Goal: Task Accomplishment & Management: Manage account settings

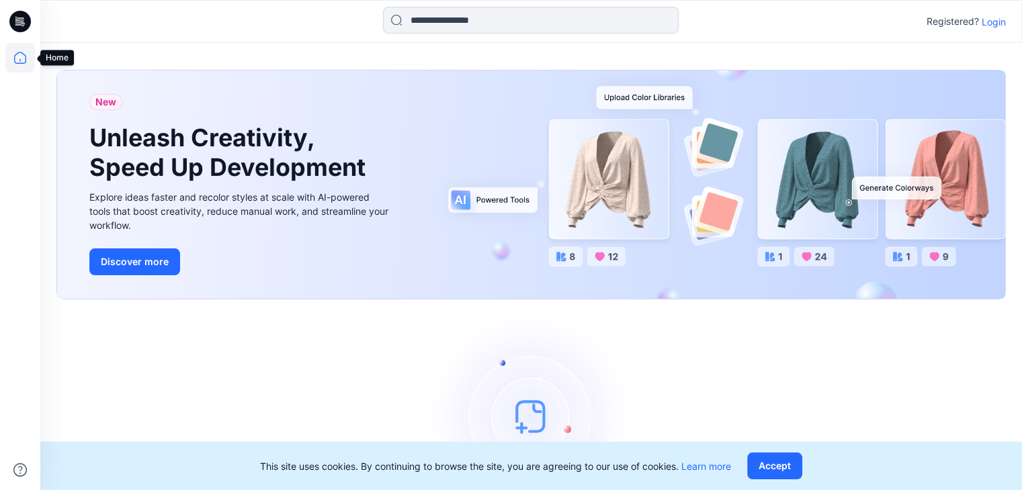
drag, startPoint x: 21, startPoint y: 62, endPoint x: 46, endPoint y: 42, distance: 31.5
click at [21, 62] on icon at bounding box center [20, 58] width 30 height 30
click at [21, 56] on icon at bounding box center [20, 58] width 30 height 30
click at [993, 24] on p "Login" at bounding box center [993, 22] width 24 height 14
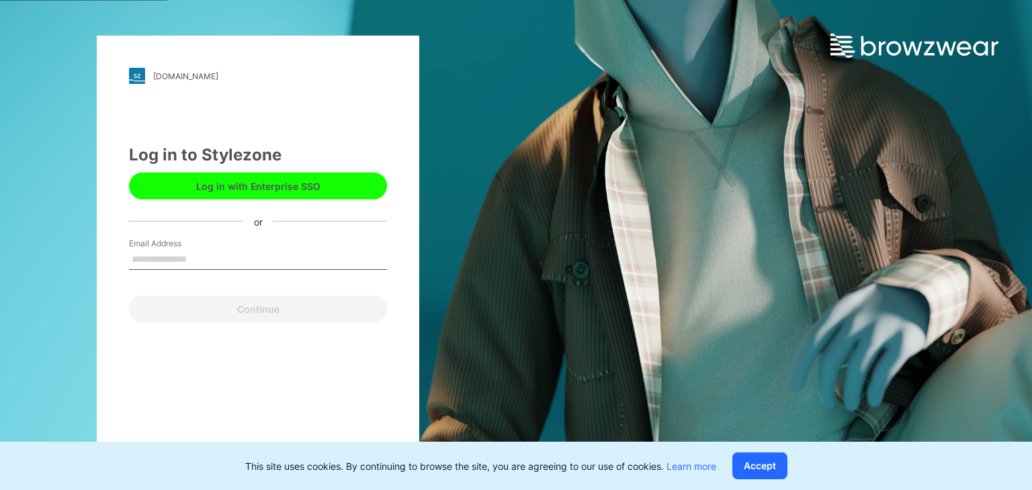
click at [218, 264] on input "Email Address" at bounding box center [258, 260] width 258 height 20
type input "**********"
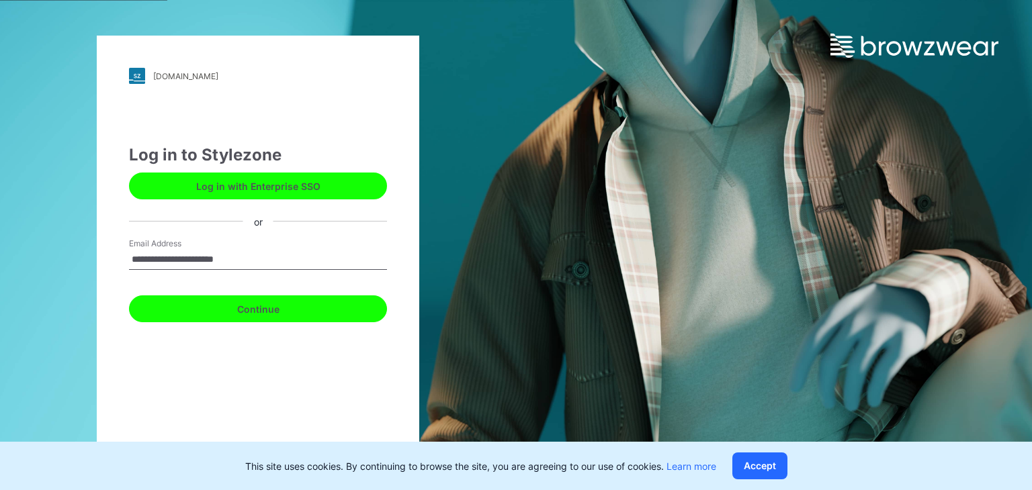
click at [257, 310] on button "Continue" at bounding box center [258, 309] width 258 height 27
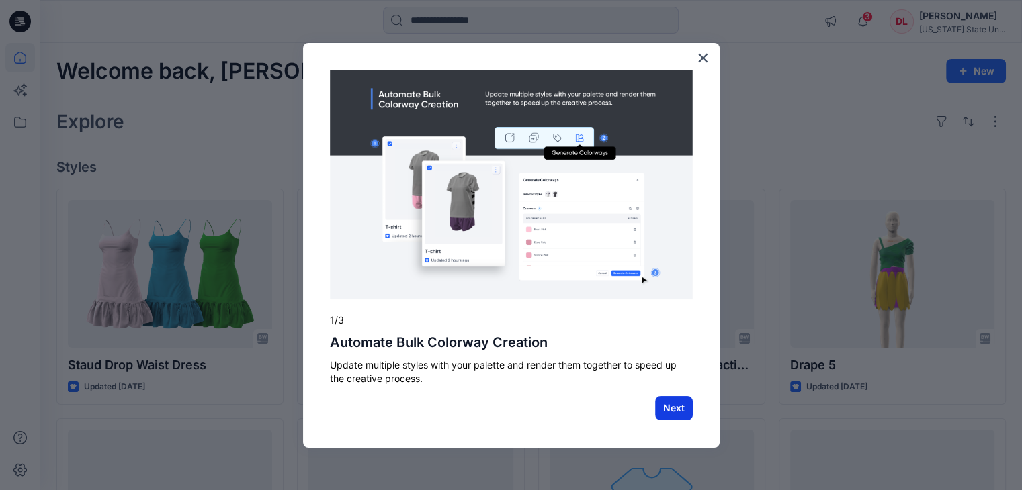
click at [669, 402] on button "Next" at bounding box center [674, 408] width 38 height 24
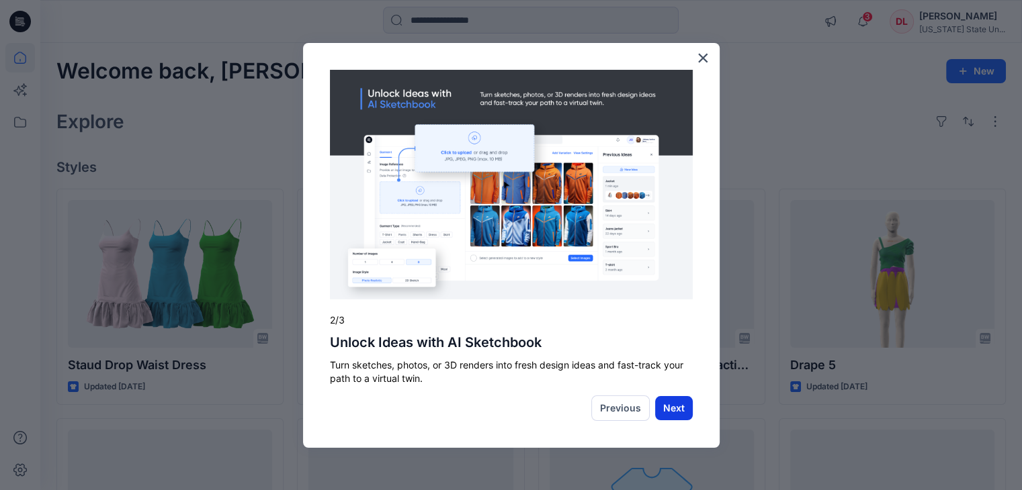
click at [681, 405] on button "Next" at bounding box center [674, 408] width 38 height 24
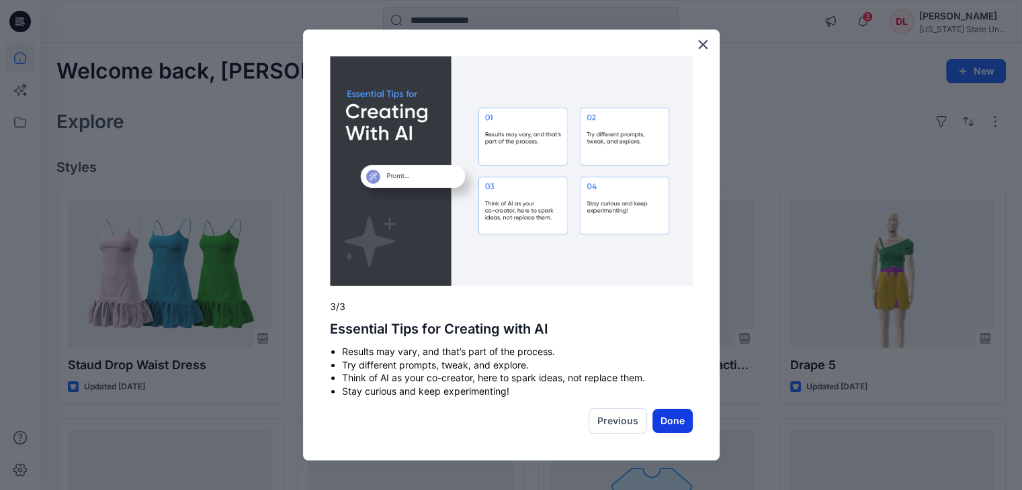
click at [677, 419] on button "Done" at bounding box center [672, 421] width 40 height 24
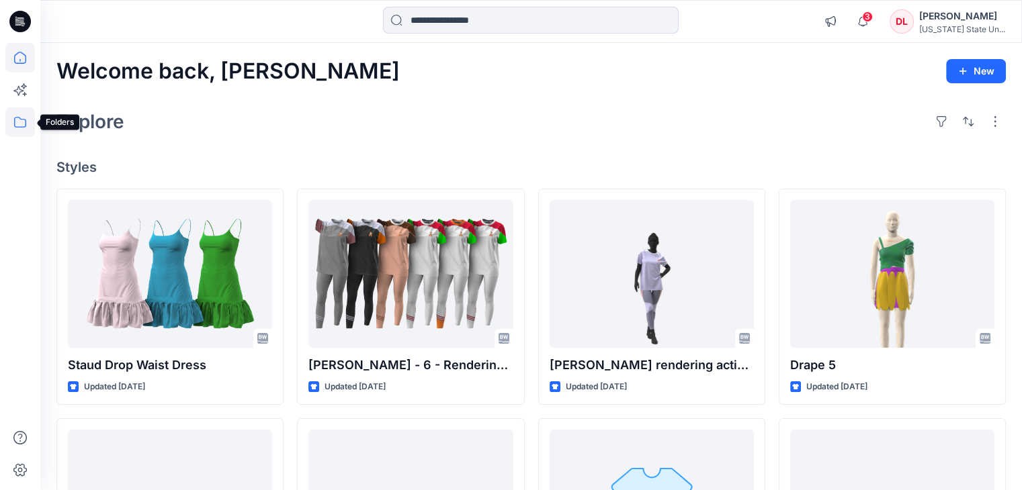
click at [33, 119] on icon at bounding box center [20, 122] width 30 height 30
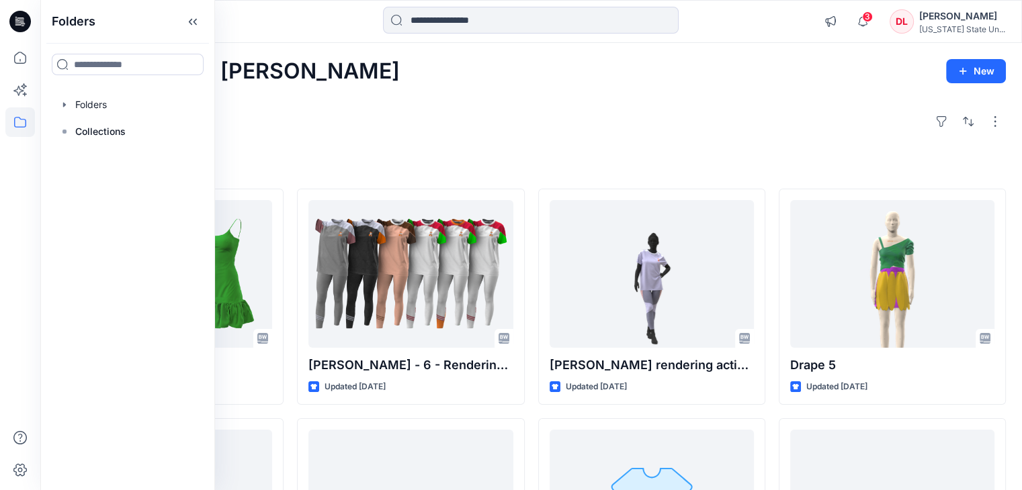
click at [25, 25] on icon at bounding box center [19, 21] width 21 height 21
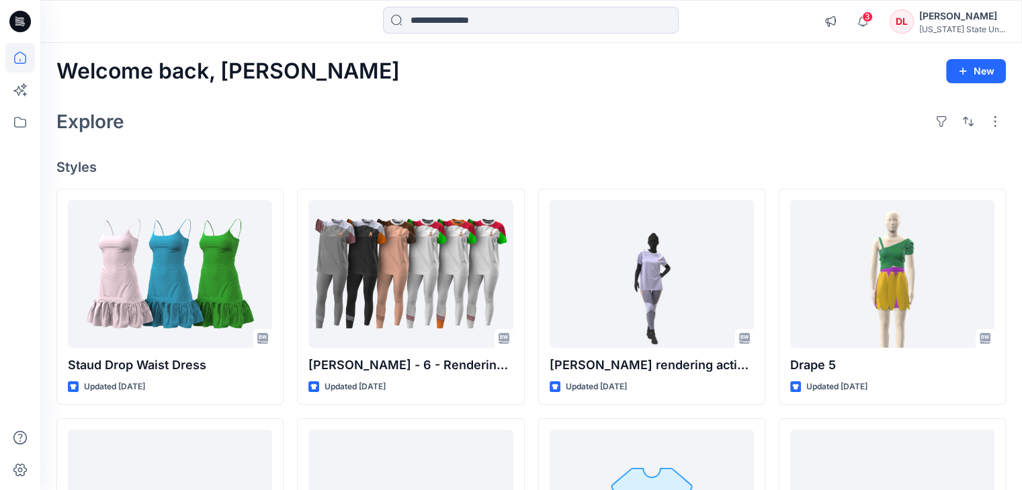
click at [24, 22] on icon at bounding box center [21, 21] width 5 height 1
click at [957, 15] on div "[PERSON_NAME]" at bounding box center [962, 16] width 86 height 16
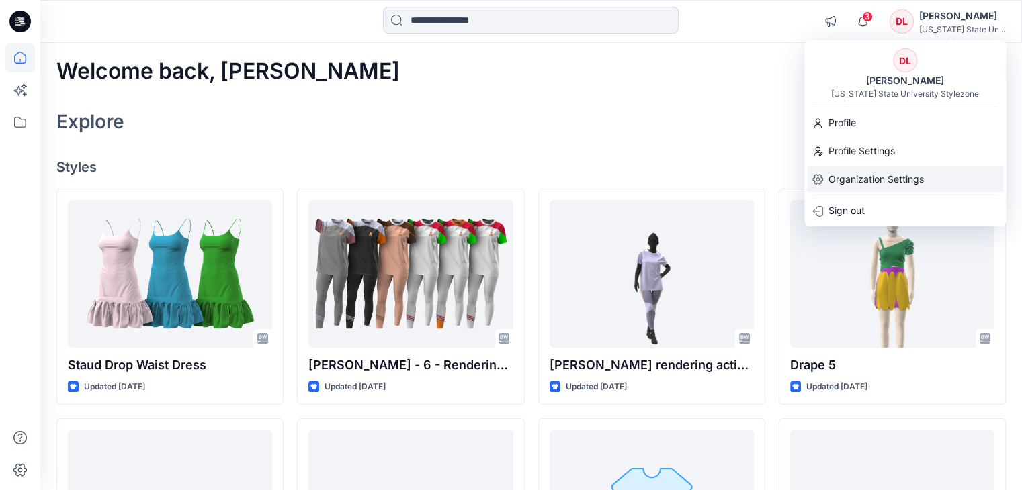
click at [876, 177] on p "Organization Settings" at bounding box center [875, 180] width 95 height 26
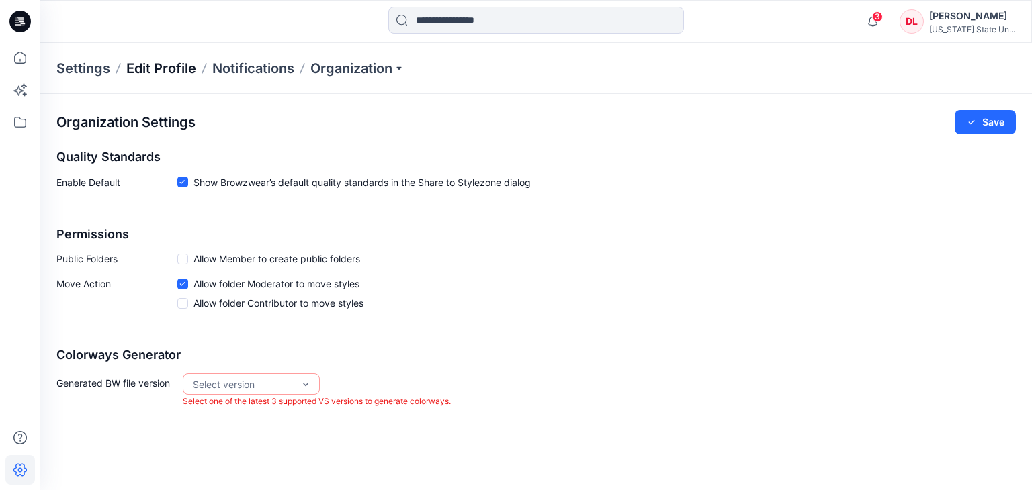
click at [167, 70] on p "Edit Profile" at bounding box center [161, 68] width 70 height 19
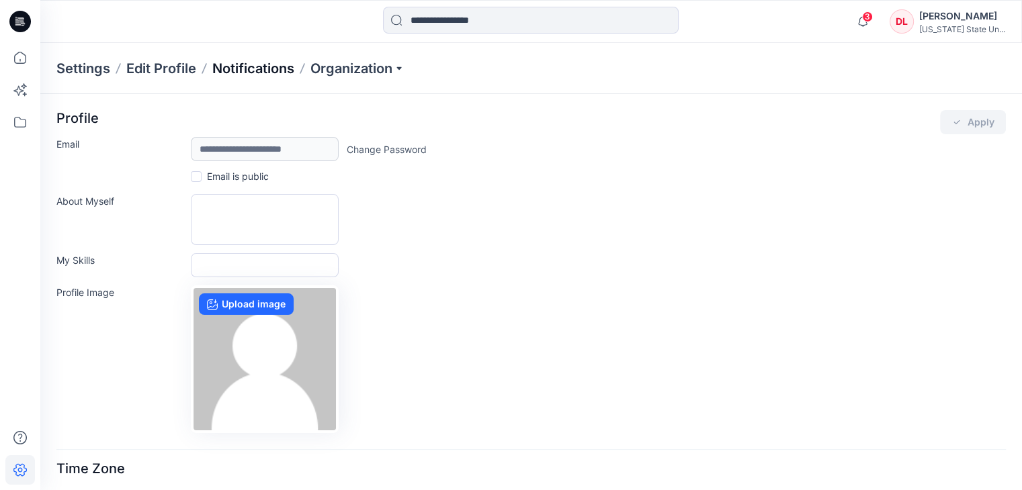
click at [249, 69] on p "Notifications" at bounding box center [253, 68] width 82 height 19
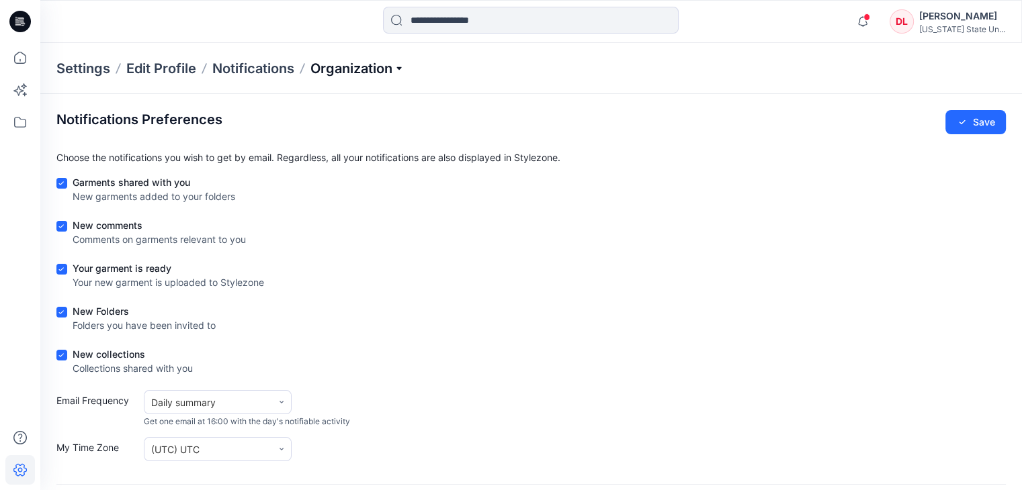
click at [371, 67] on p "Organization" at bounding box center [357, 68] width 94 height 19
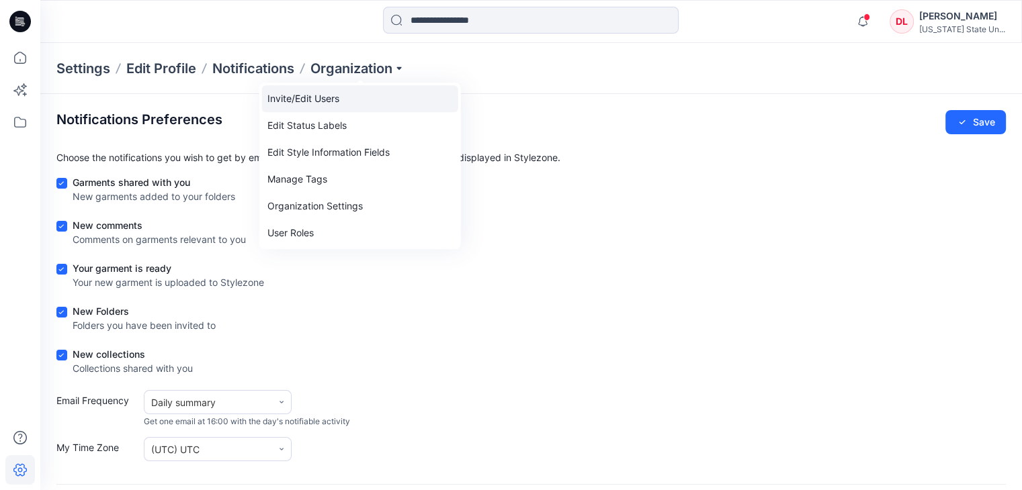
click at [345, 99] on link "Invite/Edit Users" at bounding box center [360, 98] width 196 height 27
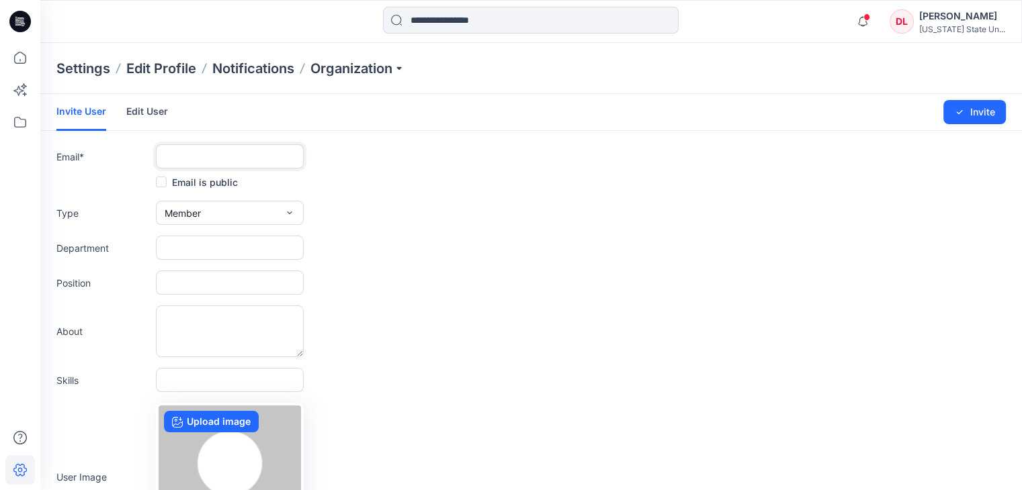
click at [236, 156] on input "text" at bounding box center [230, 156] width 148 height 24
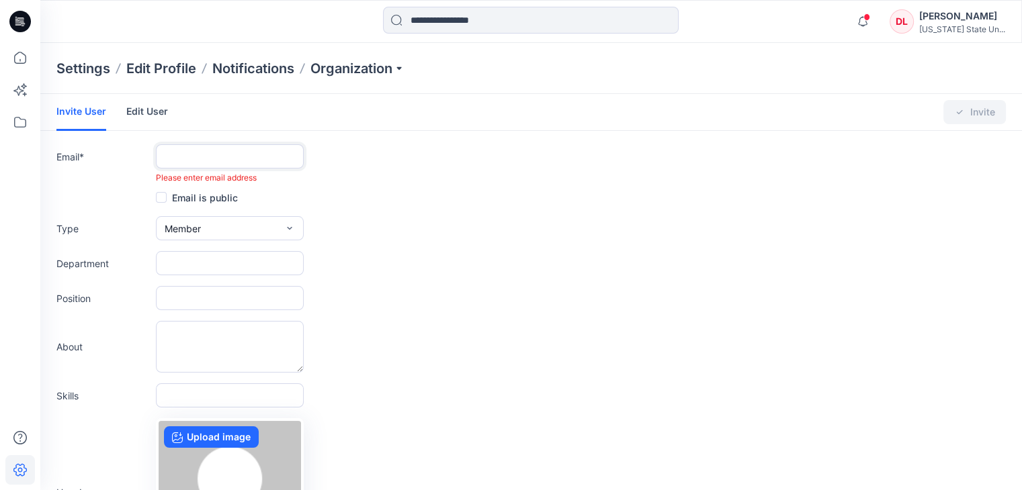
click at [159, 157] on input "text" at bounding box center [230, 156] width 148 height 24
paste input "**********"
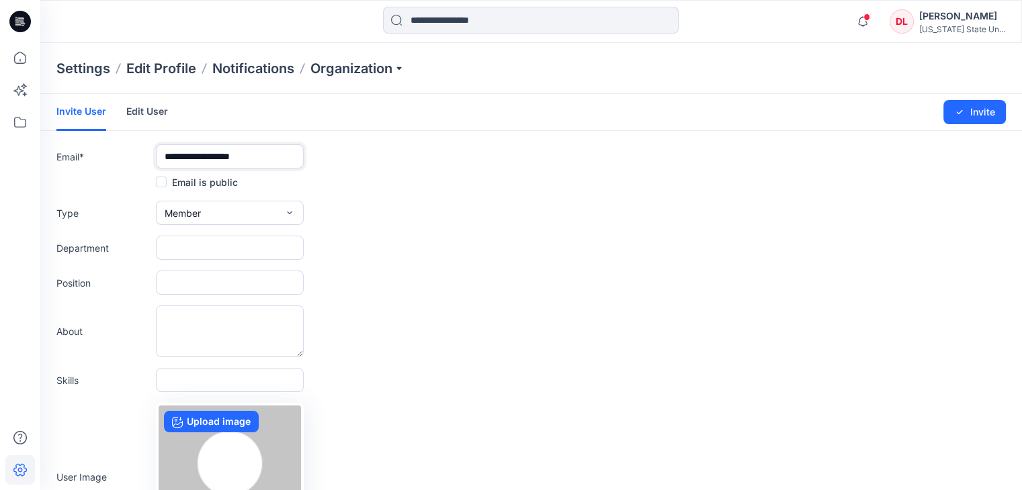
type input "**********"
click at [290, 212] on icon "button" at bounding box center [289, 213] width 11 height 11
click at [249, 269] on div "button" at bounding box center [242, 271] width 79 height 16
click at [212, 236] on input "text" at bounding box center [230, 248] width 148 height 24
type input "**********"
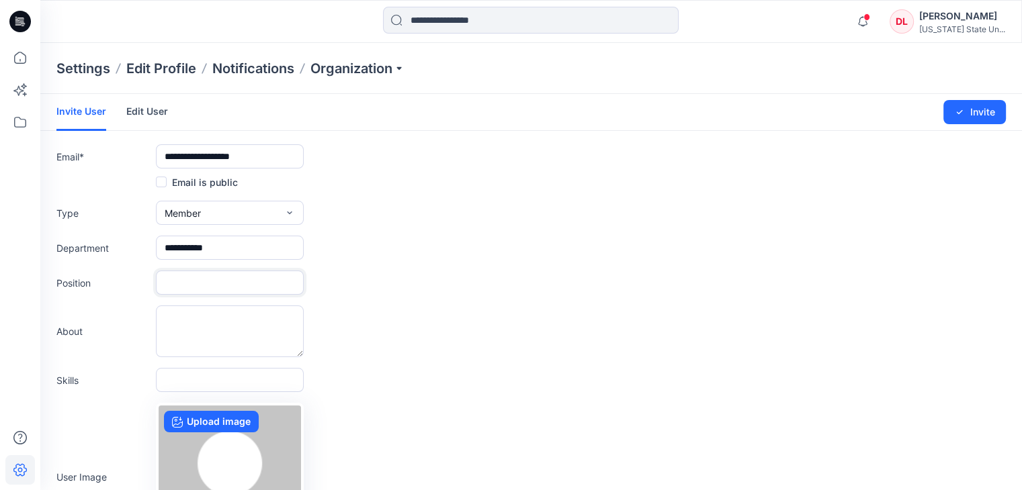
click at [221, 288] on input "text" at bounding box center [230, 283] width 148 height 24
type input "**********"
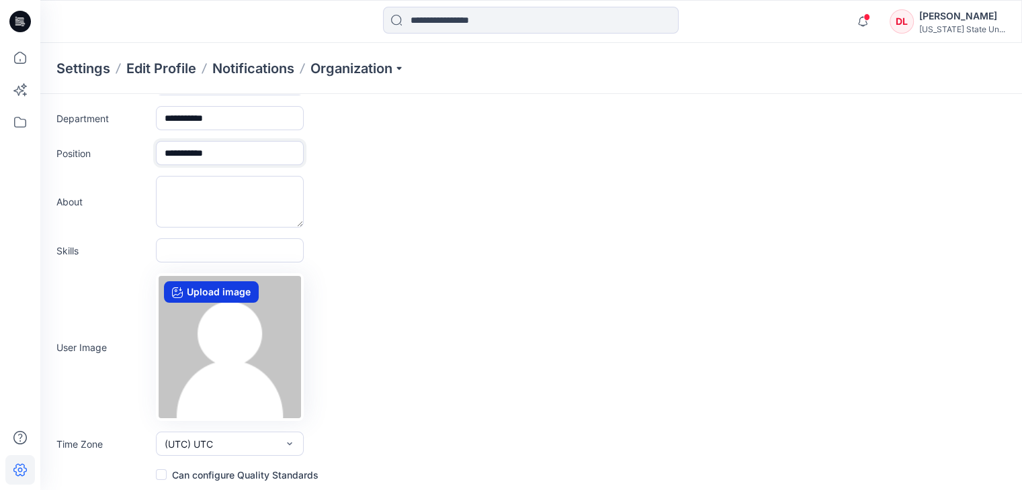
scroll to position [132, 0]
click at [292, 442] on icon "button" at bounding box center [289, 441] width 11 height 11
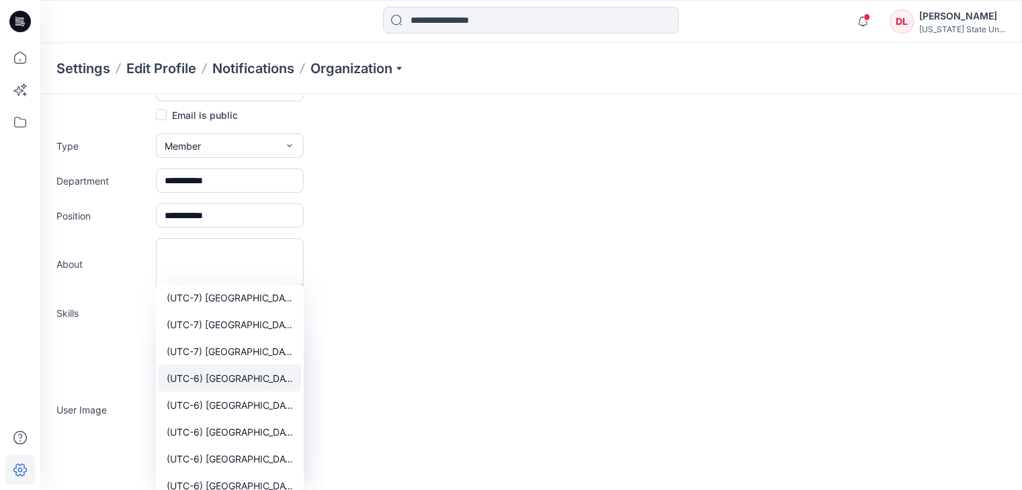
scroll to position [1075, 0]
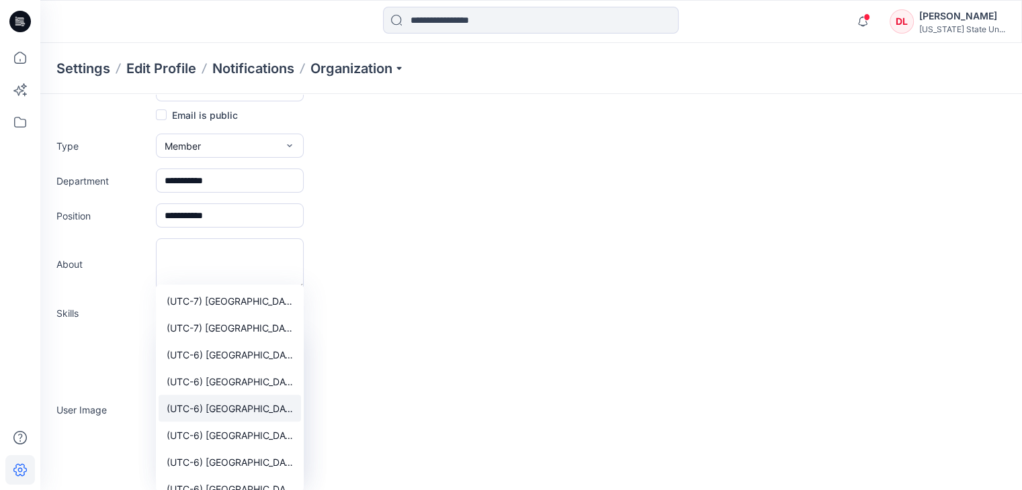
click at [249, 413] on span "(UTC-6) [GEOGRAPHIC_DATA] ([GEOGRAPHIC_DATA])" at bounding box center [230, 409] width 126 height 14
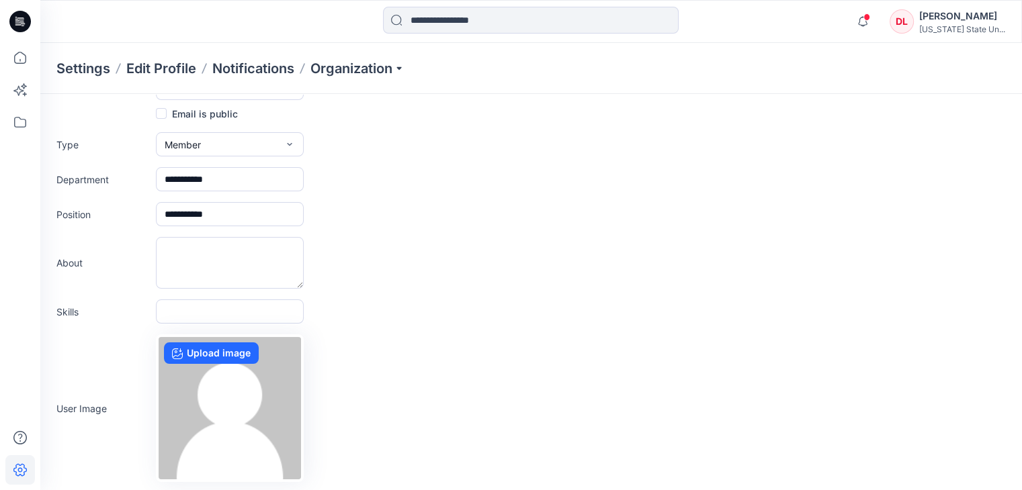
scroll to position [0, 0]
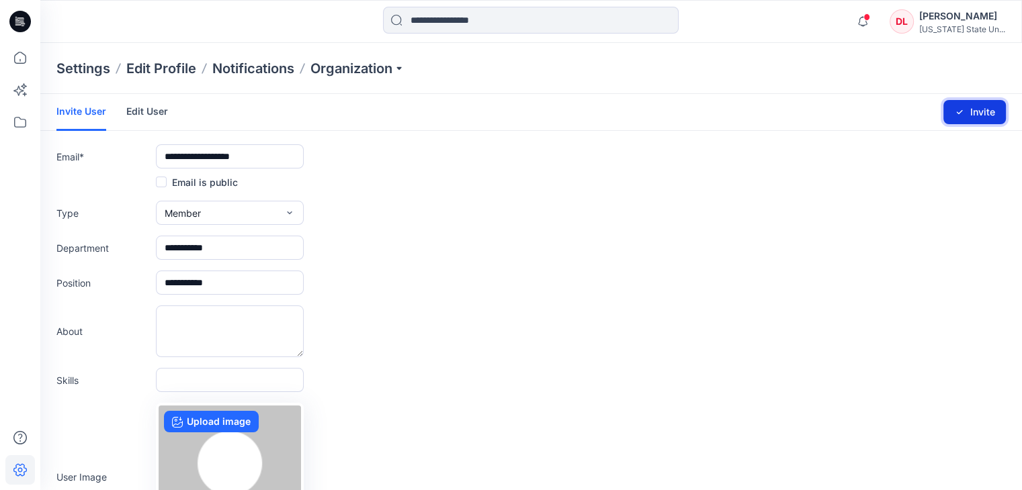
click at [977, 112] on button "Invite" at bounding box center [974, 112] width 62 height 24
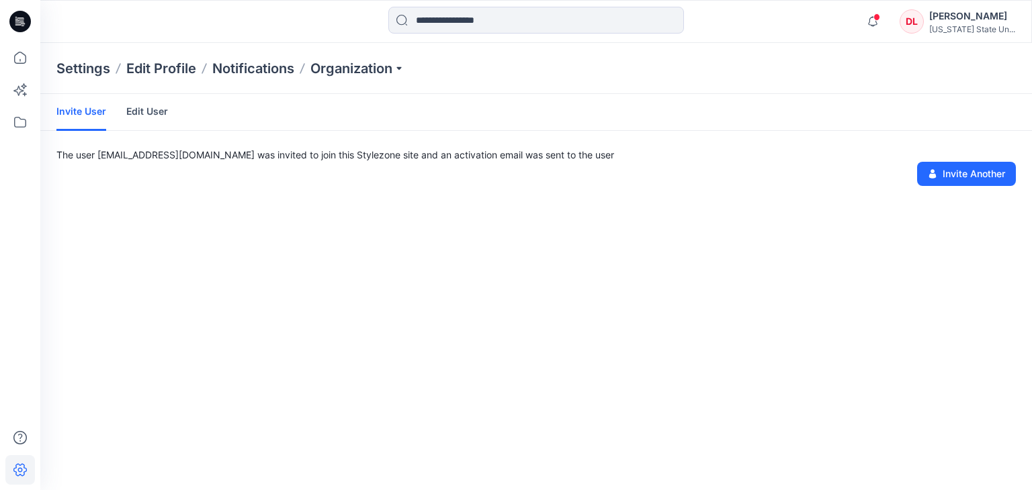
click at [69, 108] on link "Invite User" at bounding box center [81, 112] width 50 height 37
click at [81, 112] on link "Invite User" at bounding box center [81, 112] width 50 height 37
click at [969, 35] on div "Notifications MB Account for [PERSON_NAME] deactivated by account moderator. Ed…" at bounding box center [937, 22] width 156 height 30
click at [361, 64] on p "Organization" at bounding box center [357, 68] width 94 height 19
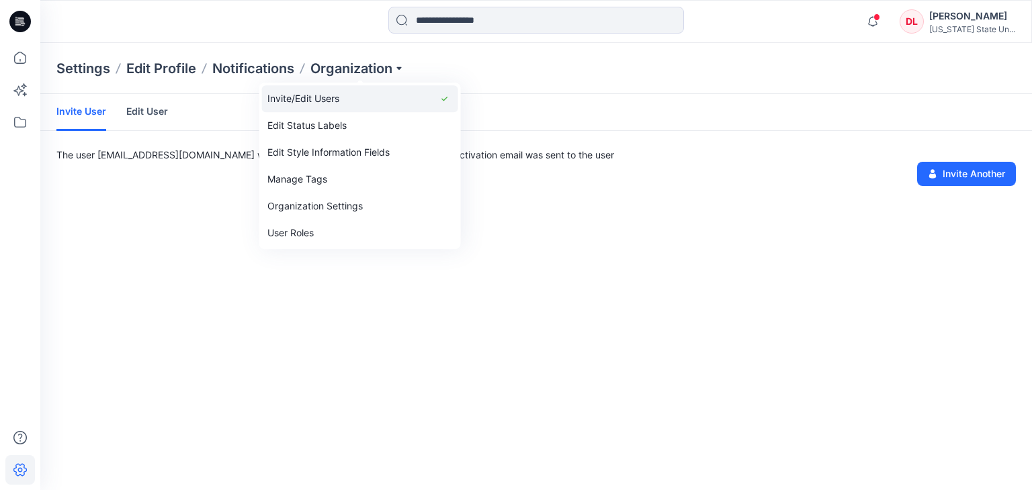
click at [333, 97] on link "Invite/Edit Users" at bounding box center [360, 98] width 196 height 27
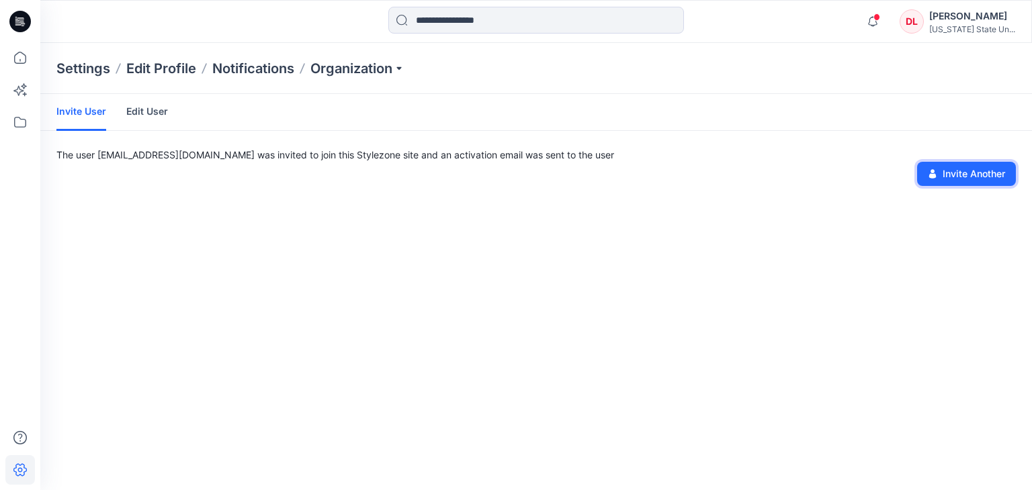
click at [970, 173] on button "Invite Another" at bounding box center [966, 174] width 99 height 24
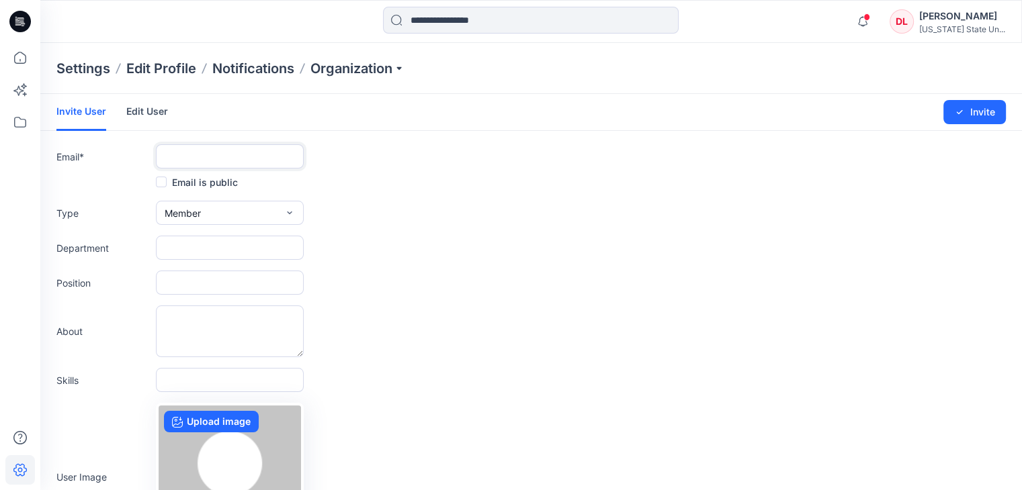
click at [220, 166] on input "text" at bounding box center [230, 156] width 148 height 24
paste input "**********"
type input "**********"
click at [269, 246] on input "text" at bounding box center [230, 248] width 148 height 24
type input "**********"
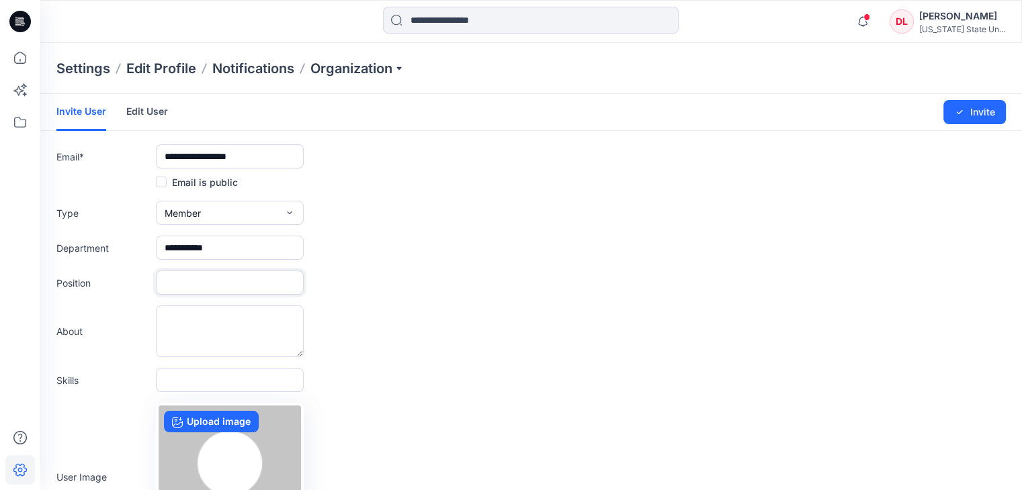
click at [281, 286] on input "text" at bounding box center [230, 283] width 148 height 24
type input "**********"
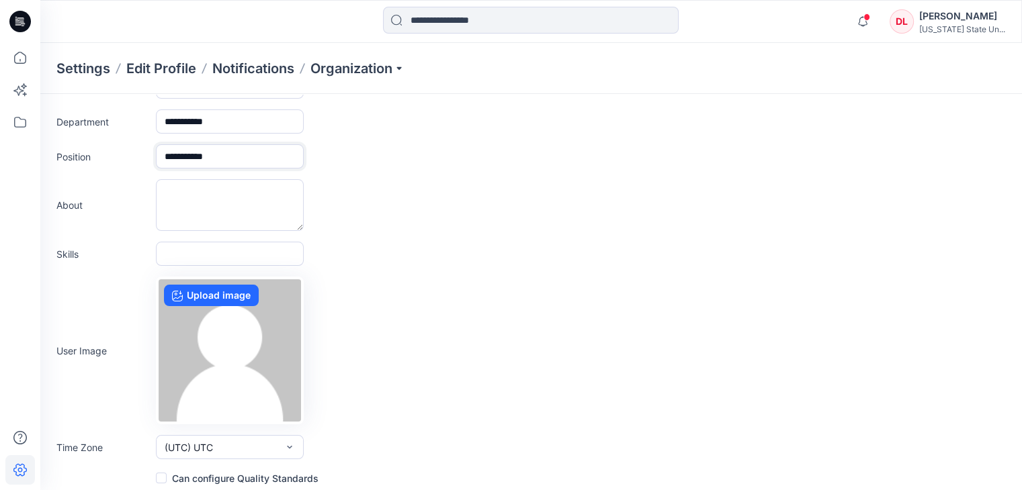
scroll to position [132, 0]
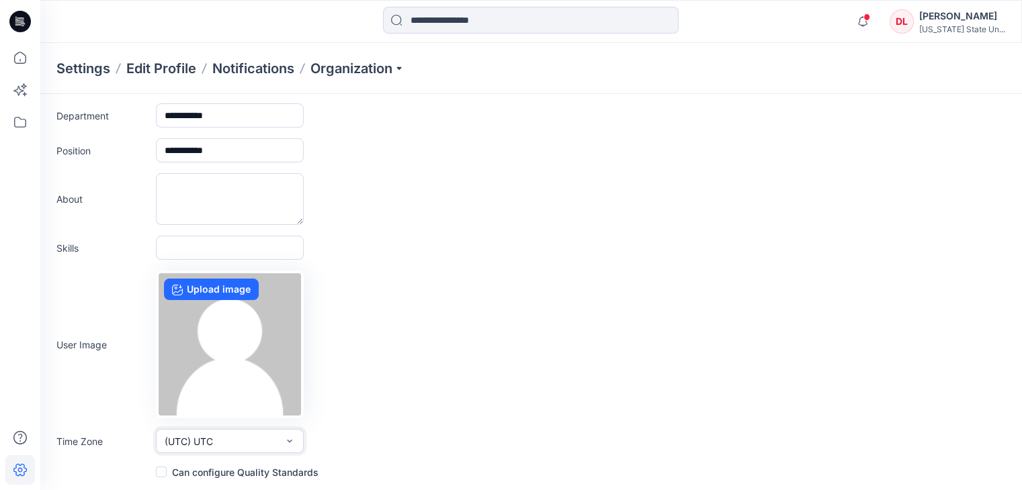
click at [292, 440] on icon "button" at bounding box center [289, 441] width 5 height 3
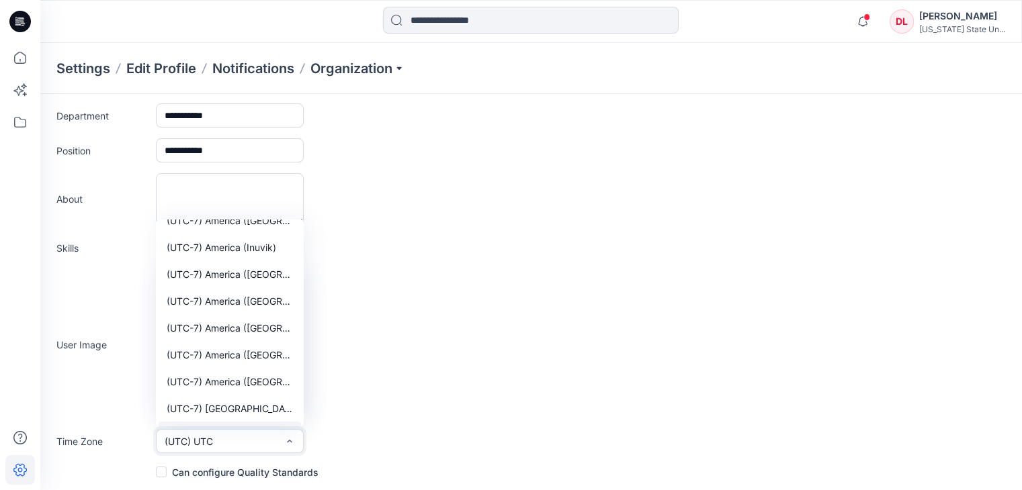
scroll to position [1075, 0]
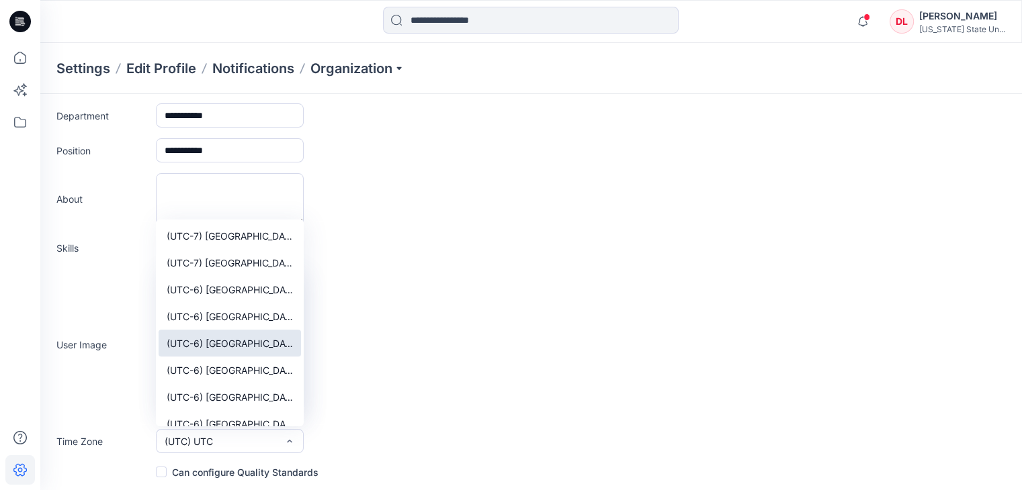
click at [221, 341] on span "(UTC-6) [GEOGRAPHIC_DATA] ([GEOGRAPHIC_DATA])" at bounding box center [230, 344] width 126 height 14
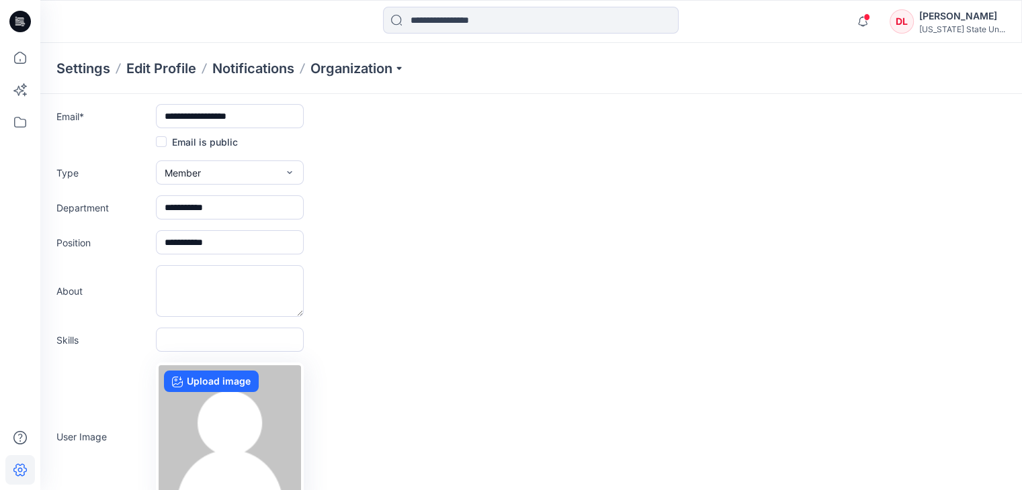
scroll to position [0, 0]
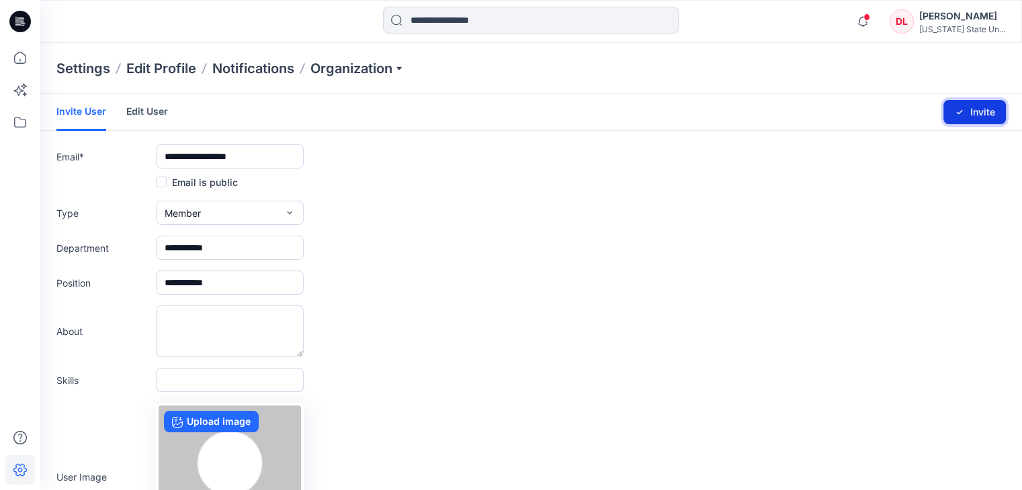
click at [972, 112] on button "Invite" at bounding box center [974, 112] width 62 height 24
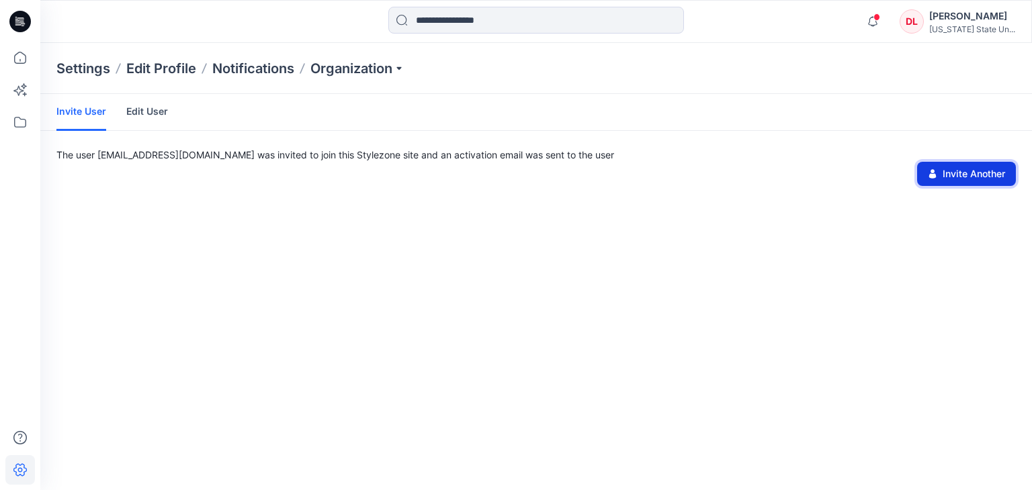
click at [967, 177] on button "Invite Another" at bounding box center [966, 174] width 99 height 24
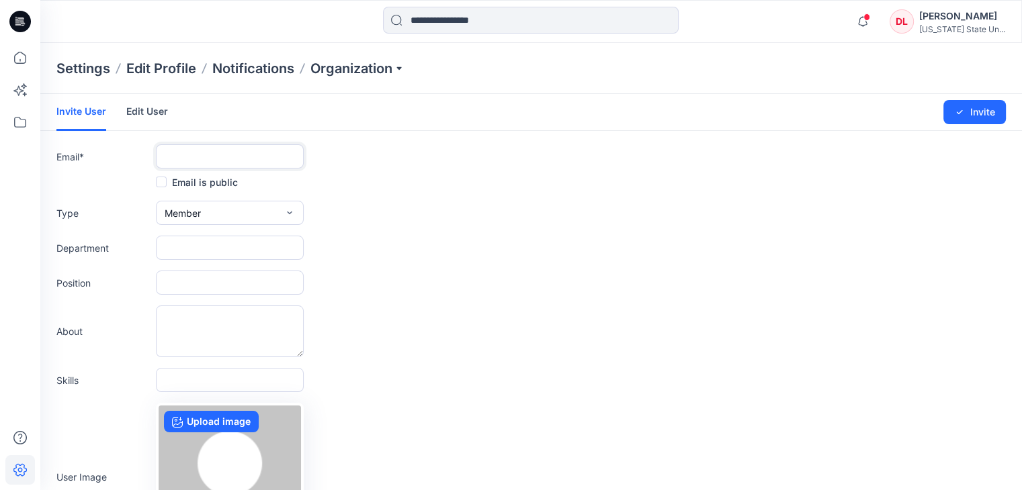
click at [243, 165] on input "text" at bounding box center [230, 156] width 148 height 24
paste input "**********"
type input "**********"
click at [207, 238] on input "text" at bounding box center [230, 248] width 148 height 24
type input "**********"
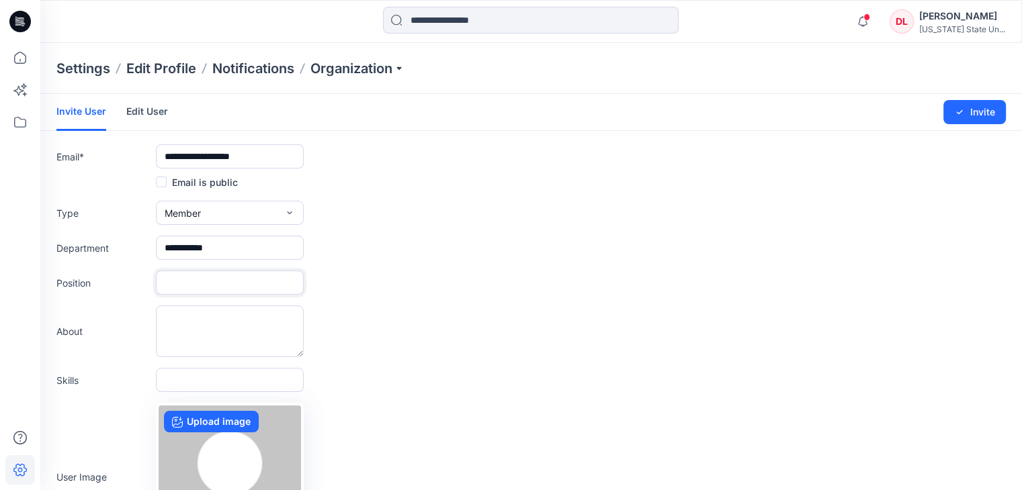
click at [236, 291] on input "text" at bounding box center [230, 283] width 148 height 24
type input "**********"
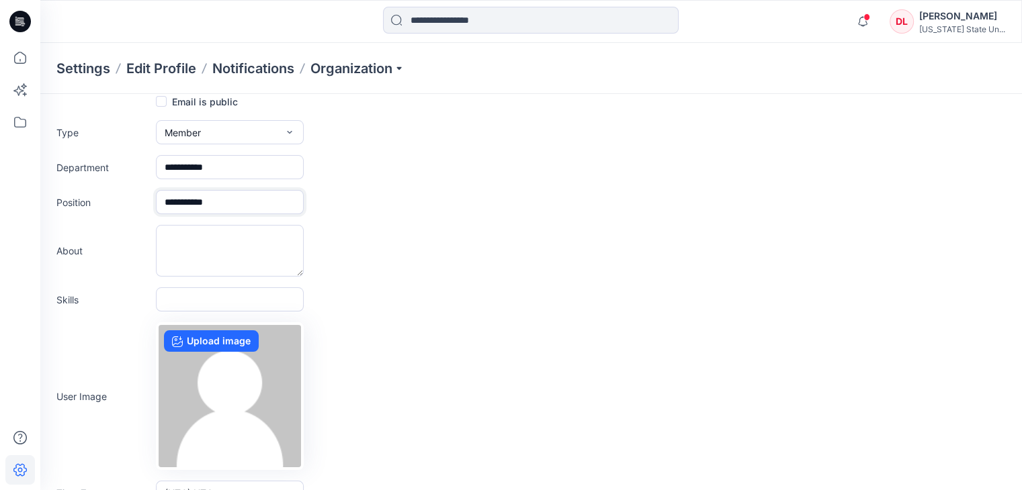
scroll to position [132, 0]
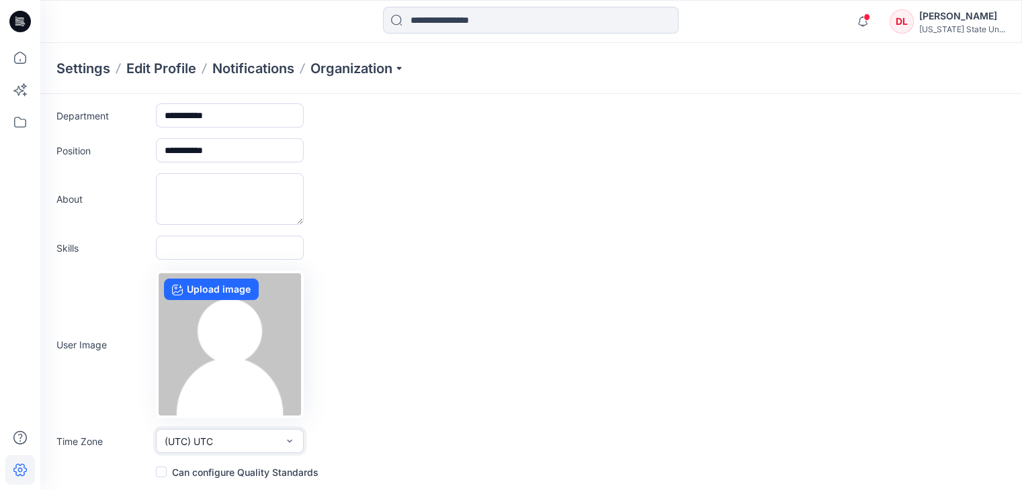
click at [288, 439] on icon "button" at bounding box center [289, 441] width 11 height 11
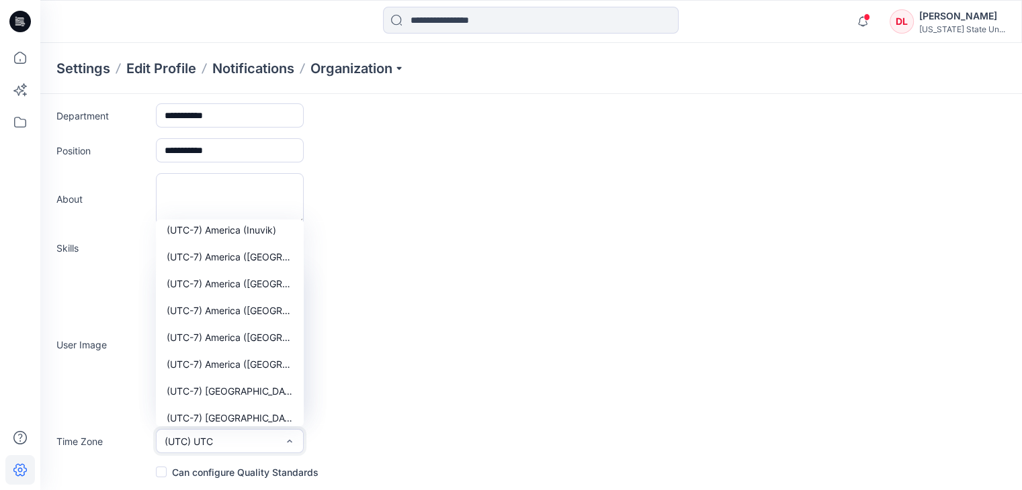
scroll to position [1075, 0]
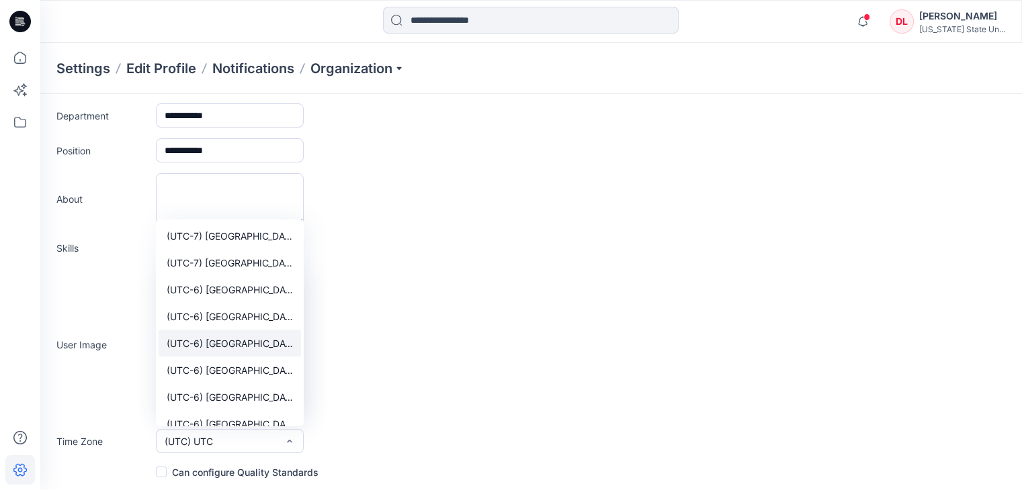
click at [277, 346] on span "(UTC-6) [GEOGRAPHIC_DATA] ([GEOGRAPHIC_DATA])" at bounding box center [230, 344] width 126 height 14
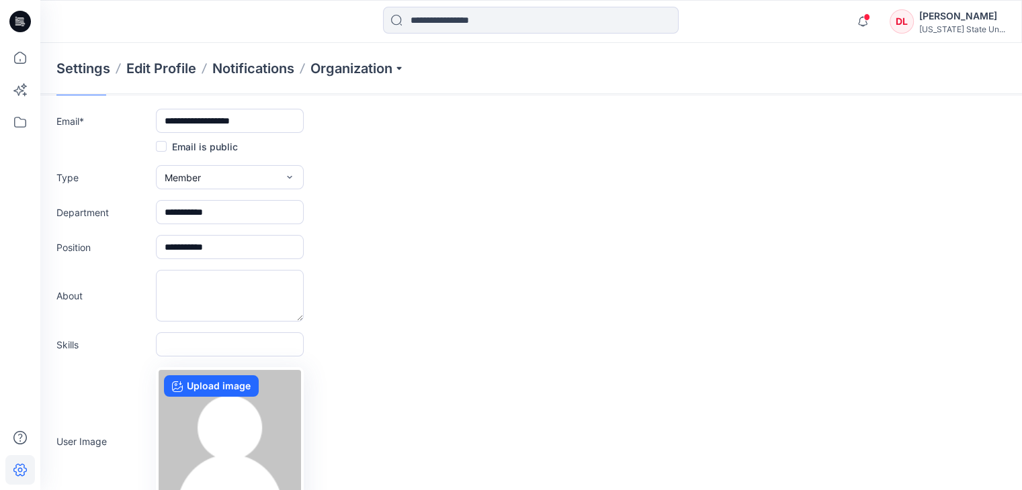
scroll to position [0, 0]
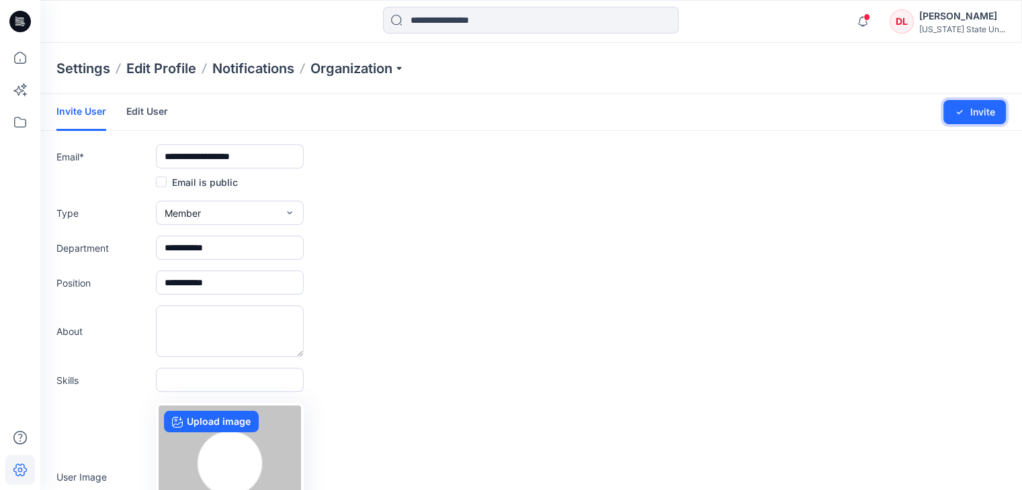
drag, startPoint x: 983, startPoint y: 116, endPoint x: 966, endPoint y: 116, distance: 16.8
click at [983, 114] on button "Invite" at bounding box center [974, 112] width 62 height 24
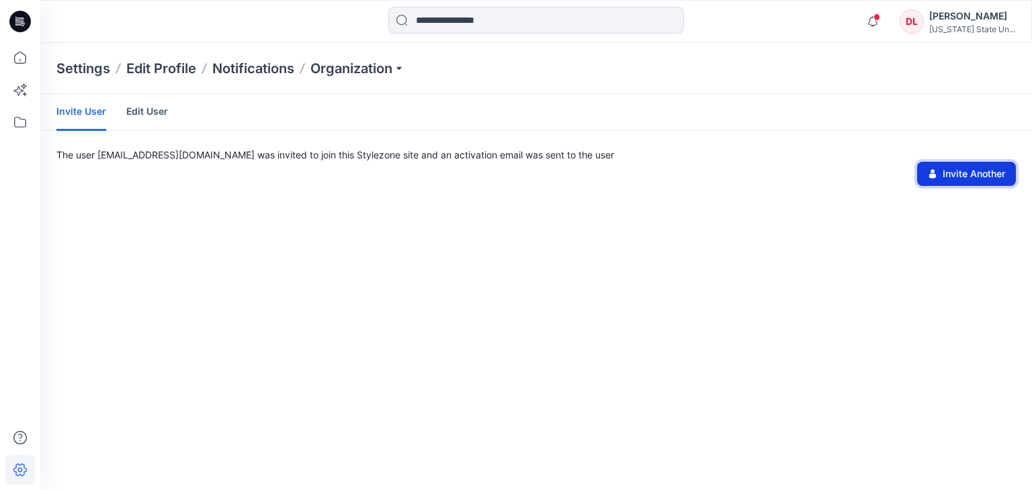
click at [969, 169] on button "Invite Another" at bounding box center [966, 174] width 99 height 24
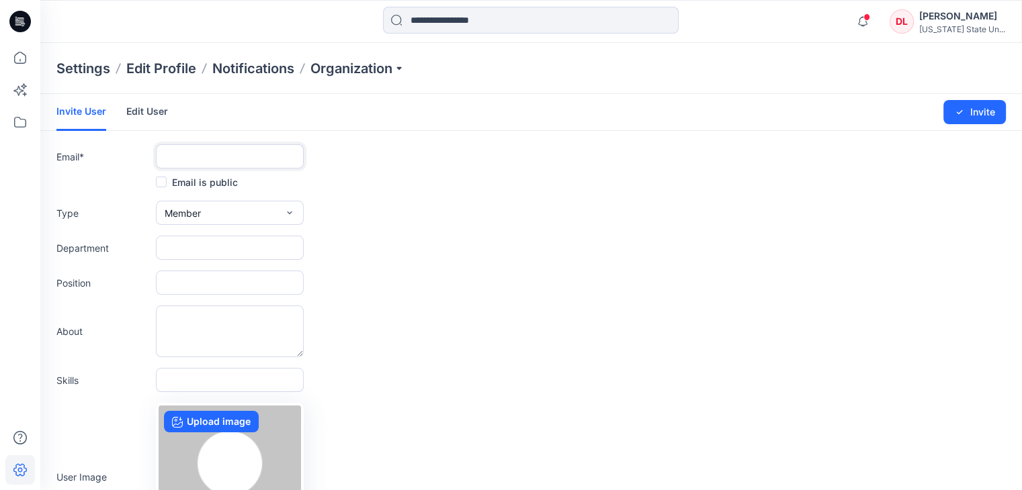
click at [236, 154] on input "text" at bounding box center [230, 156] width 148 height 24
paste input "**********"
type input "**********"
click at [183, 253] on input "text" at bounding box center [230, 248] width 148 height 24
type input "**********"
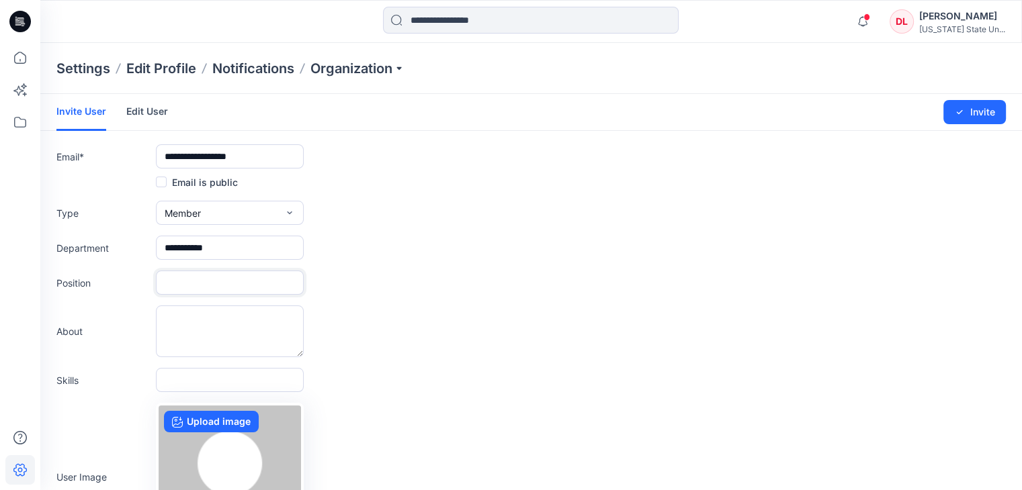
drag, startPoint x: 176, startPoint y: 277, endPoint x: 188, endPoint y: 283, distance: 13.5
click at [176, 277] on input "text" at bounding box center [230, 283] width 148 height 24
type input "**********"
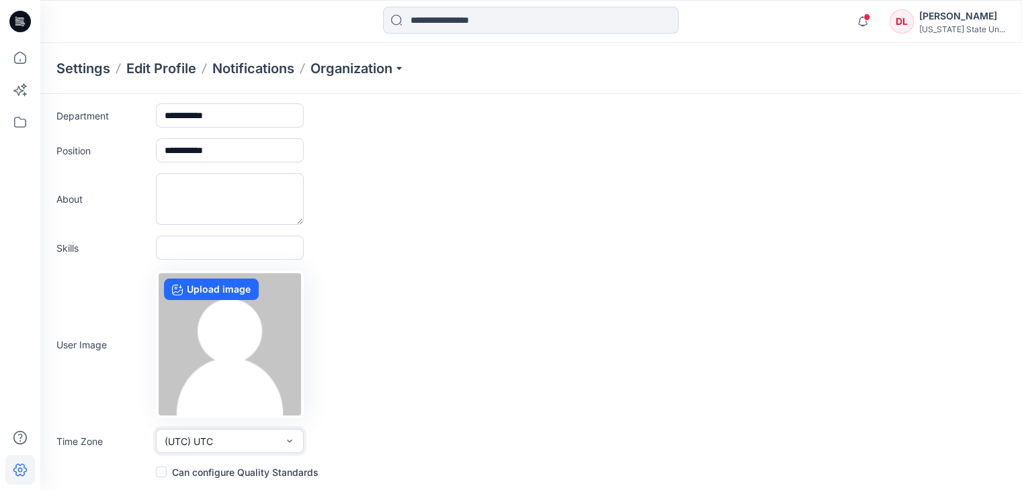
click at [298, 439] on button "(UTC) UTC" at bounding box center [230, 441] width 148 height 24
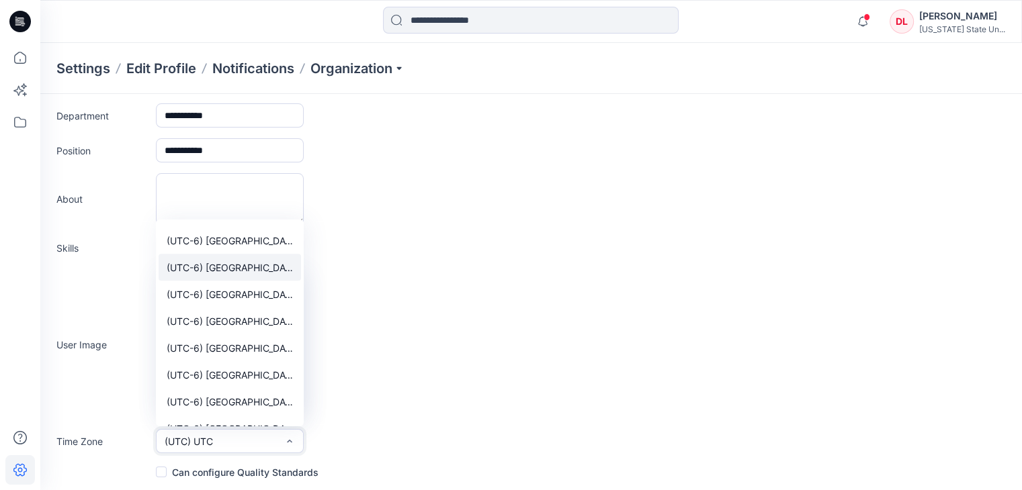
scroll to position [1142, 0]
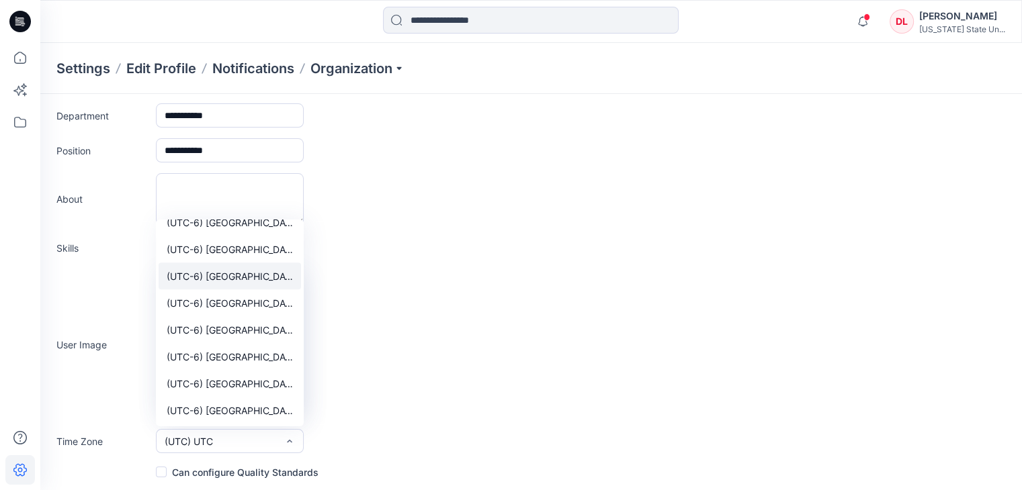
click at [226, 275] on span "(UTC-6) [GEOGRAPHIC_DATA] ([GEOGRAPHIC_DATA])" at bounding box center [230, 276] width 126 height 14
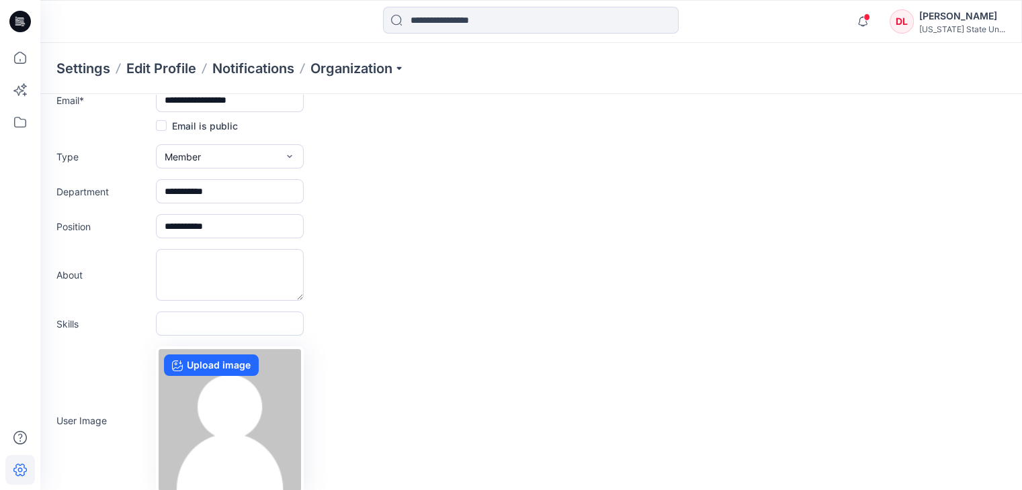
scroll to position [0, 0]
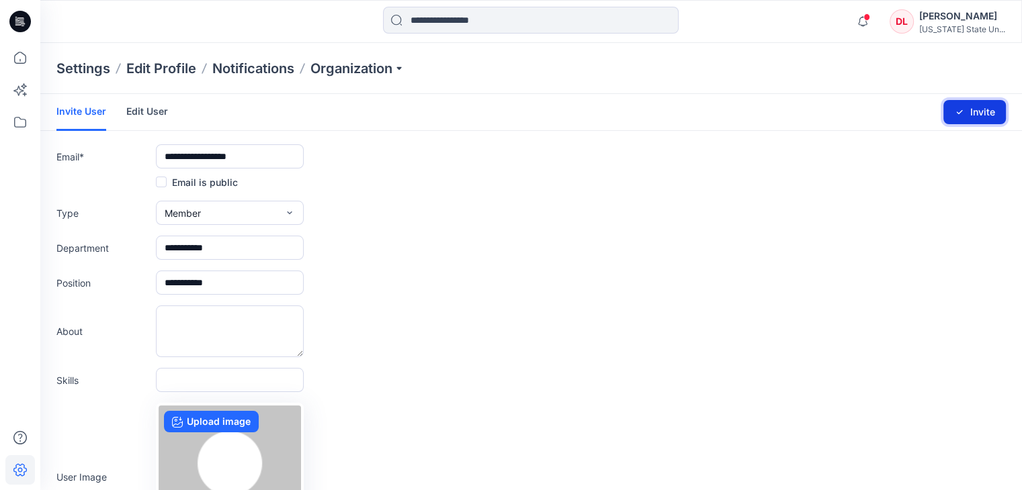
click at [988, 106] on button "Invite" at bounding box center [974, 112] width 62 height 24
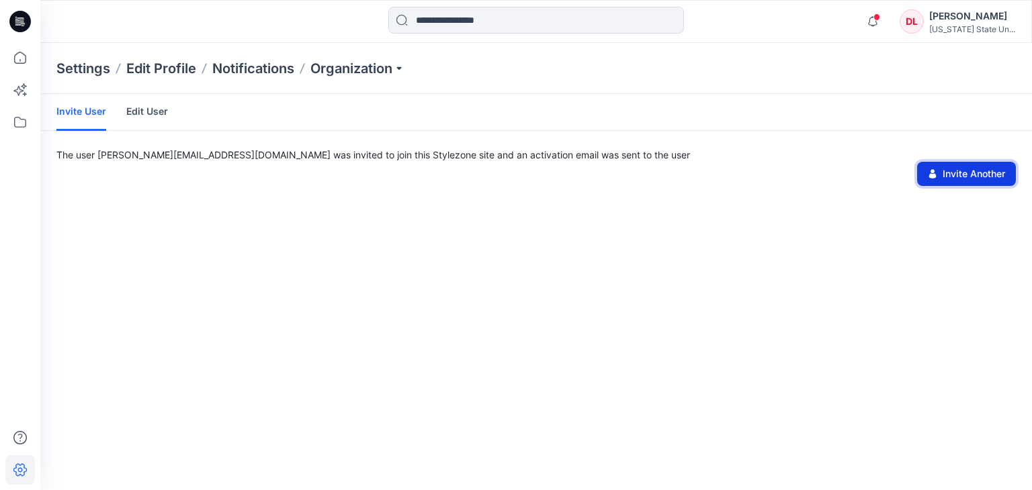
drag, startPoint x: 957, startPoint y: 173, endPoint x: 946, endPoint y: 173, distance: 11.4
click at [953, 173] on button "Invite Another" at bounding box center [966, 174] width 99 height 24
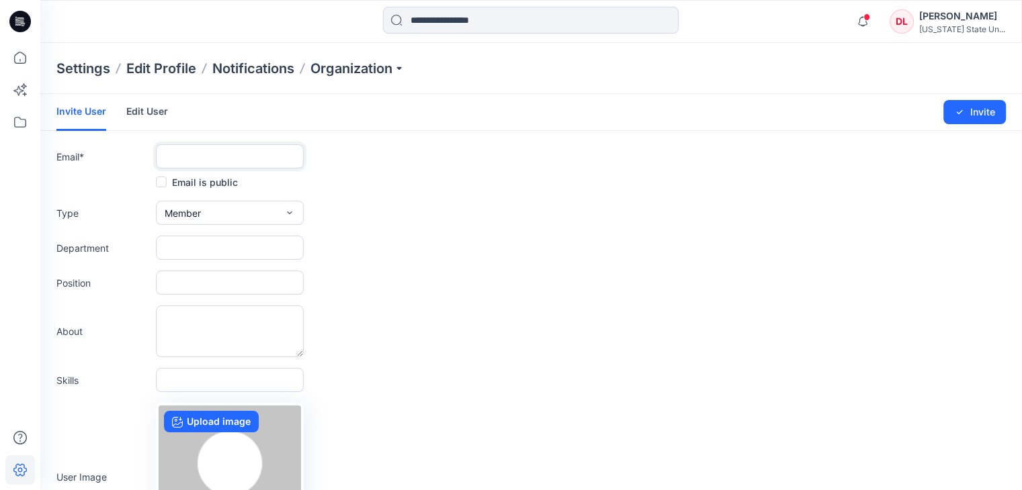
click at [236, 159] on input "text" at bounding box center [230, 156] width 148 height 24
paste input "**********"
type input "**********"
click at [177, 245] on input "text" at bounding box center [230, 248] width 148 height 24
type input "**********"
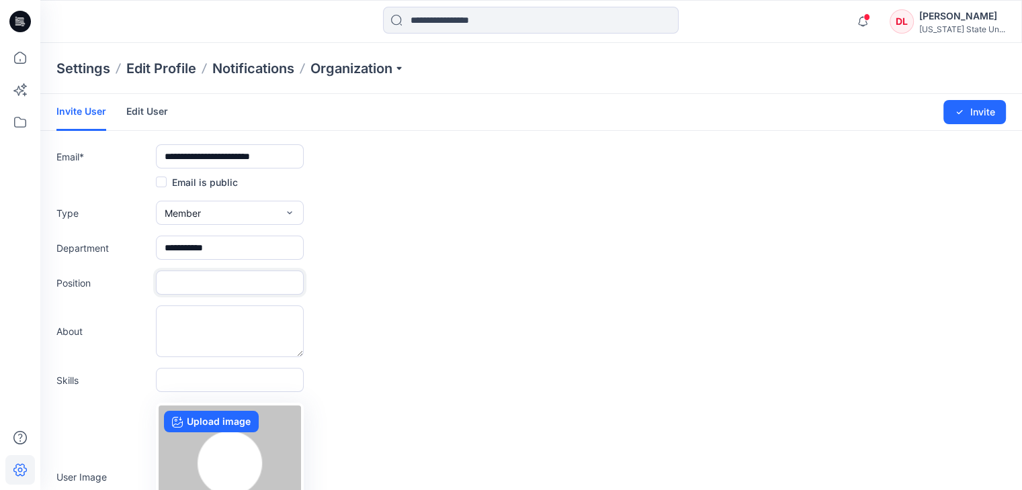
click at [189, 286] on input "text" at bounding box center [230, 283] width 148 height 24
type input "**********"
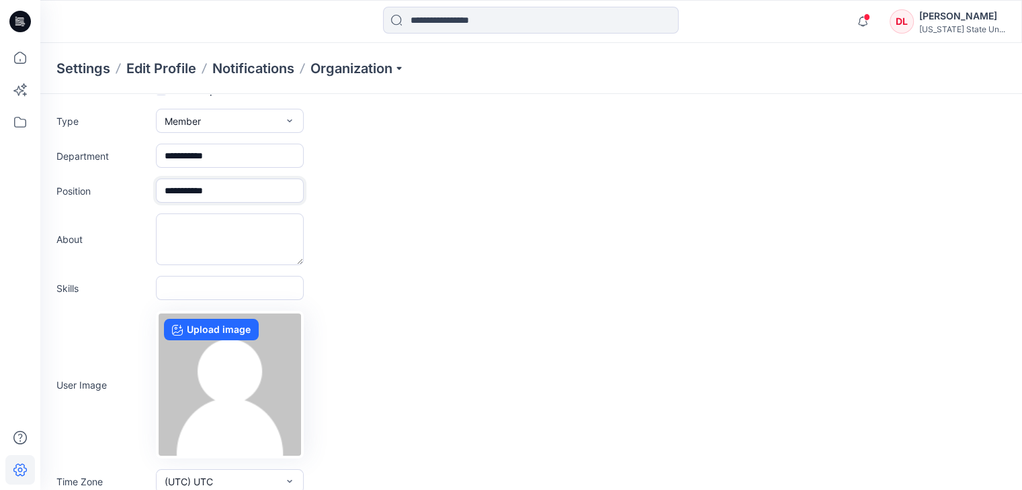
scroll to position [132, 0]
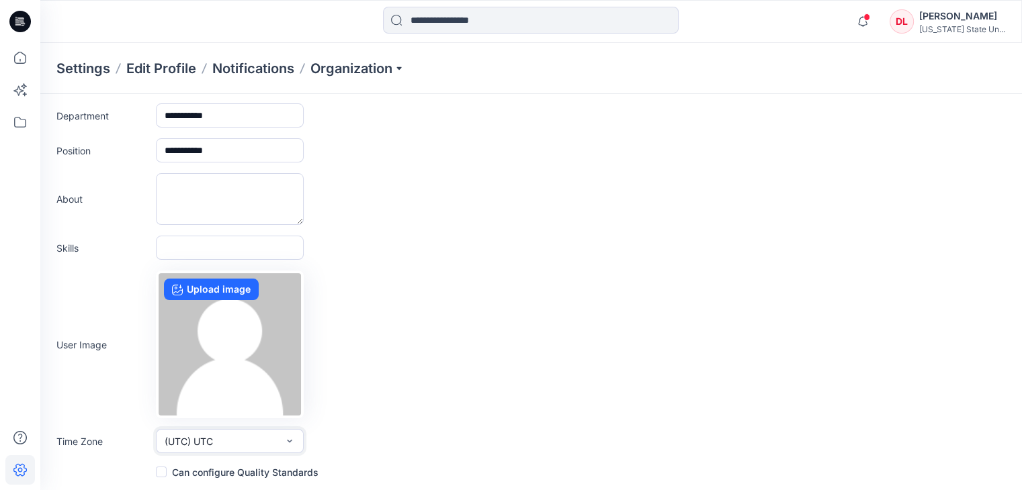
click at [289, 438] on icon "button" at bounding box center [289, 441] width 11 height 11
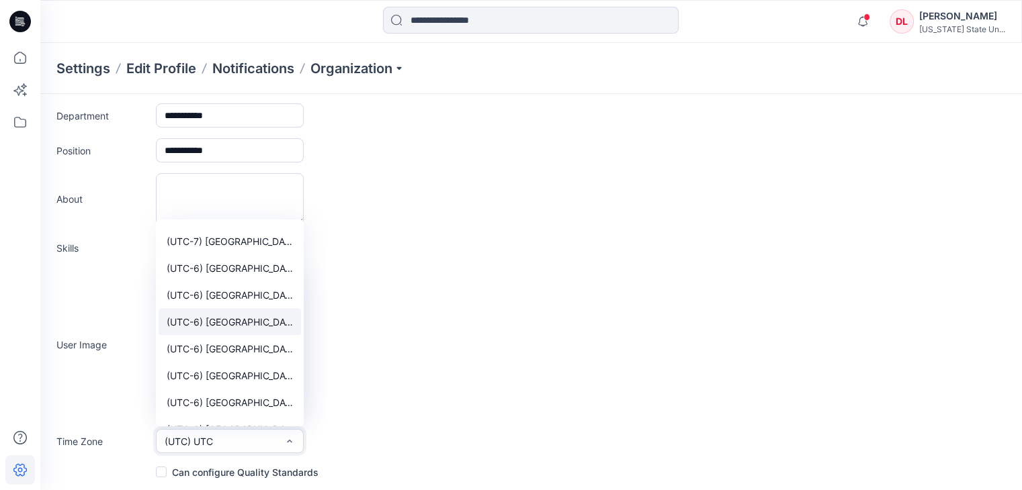
scroll to position [1075, 0]
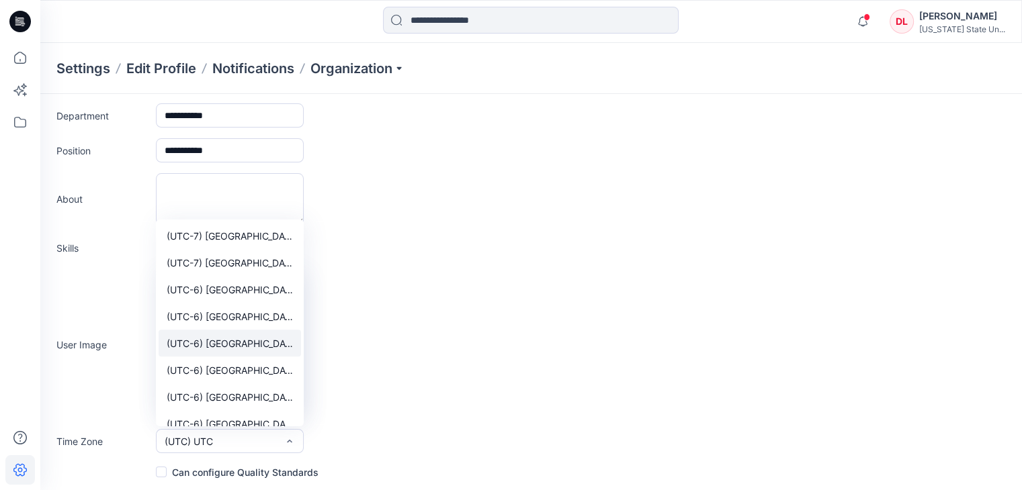
click at [269, 337] on span "(UTC-6) [GEOGRAPHIC_DATA] ([GEOGRAPHIC_DATA])" at bounding box center [230, 344] width 126 height 14
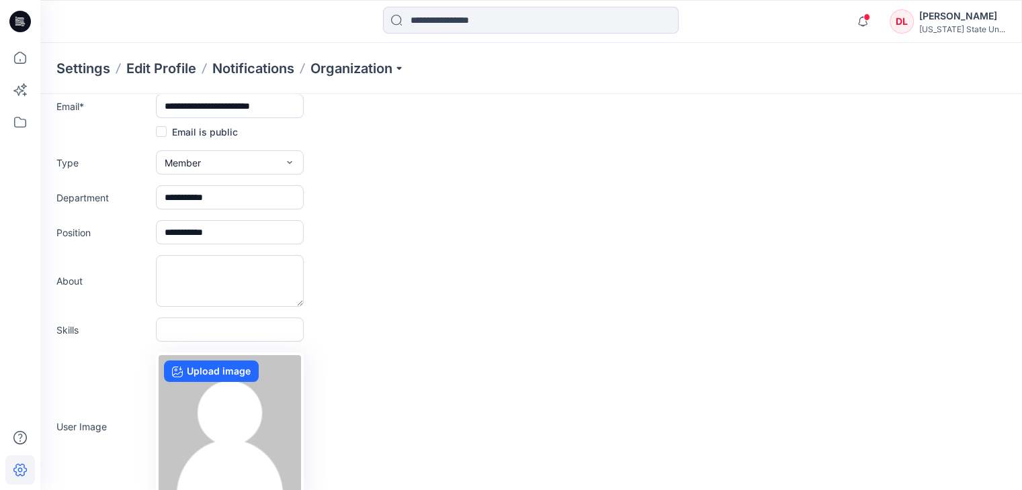
scroll to position [0, 0]
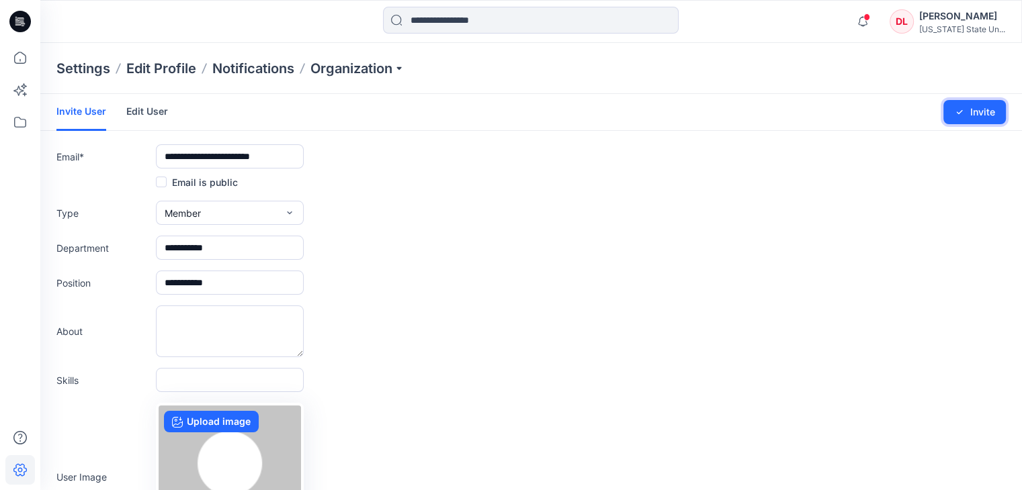
drag, startPoint x: 998, startPoint y: 114, endPoint x: 385, endPoint y: 38, distance: 617.3
click at [994, 114] on button "Invite" at bounding box center [974, 112] width 62 height 24
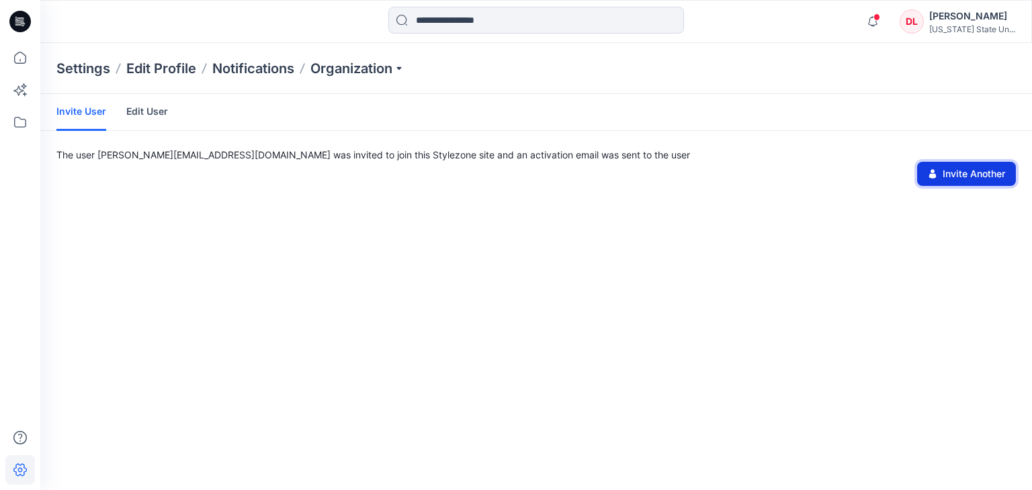
click at [958, 172] on button "Invite Another" at bounding box center [966, 174] width 99 height 24
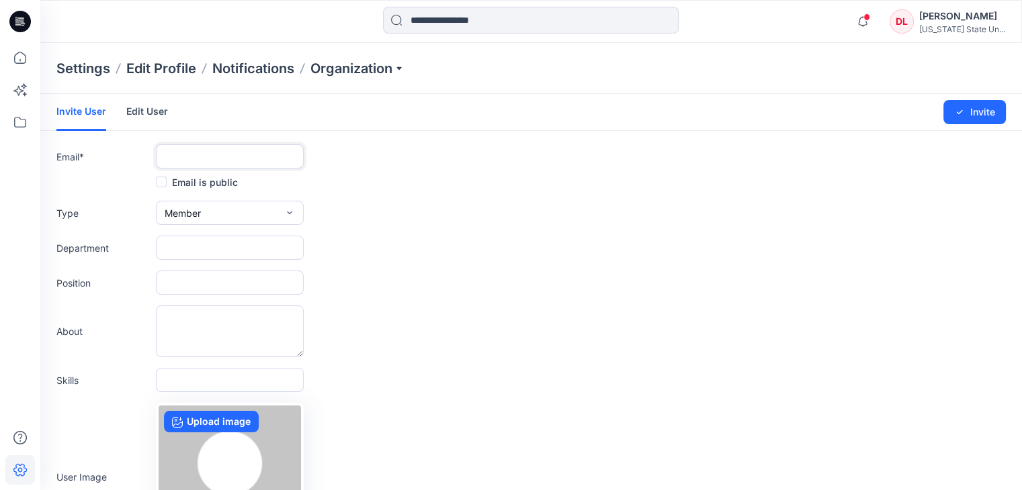
drag, startPoint x: 241, startPoint y: 158, endPoint x: 243, endPoint y: 151, distance: 7.0
click at [242, 153] on input "text" at bounding box center [230, 156] width 148 height 24
paste input "**********"
type input "**********"
click at [293, 245] on input "text" at bounding box center [230, 248] width 148 height 24
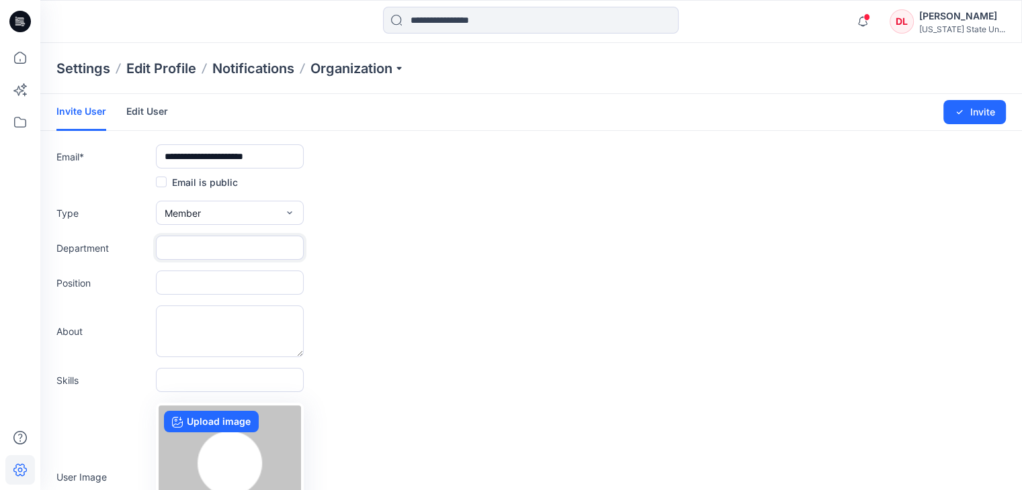
type input "**********"
click at [279, 283] on input "text" at bounding box center [230, 283] width 148 height 24
type input "**********"
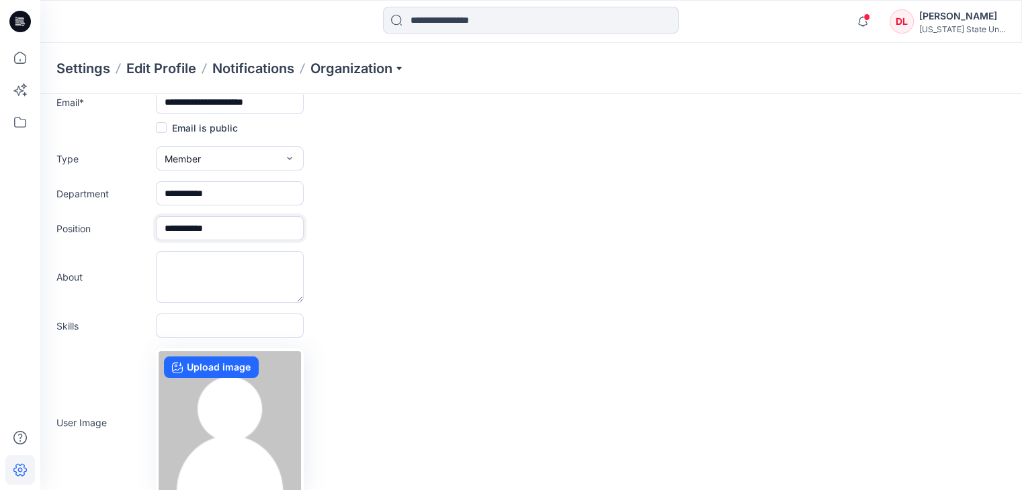
scroll to position [132, 0]
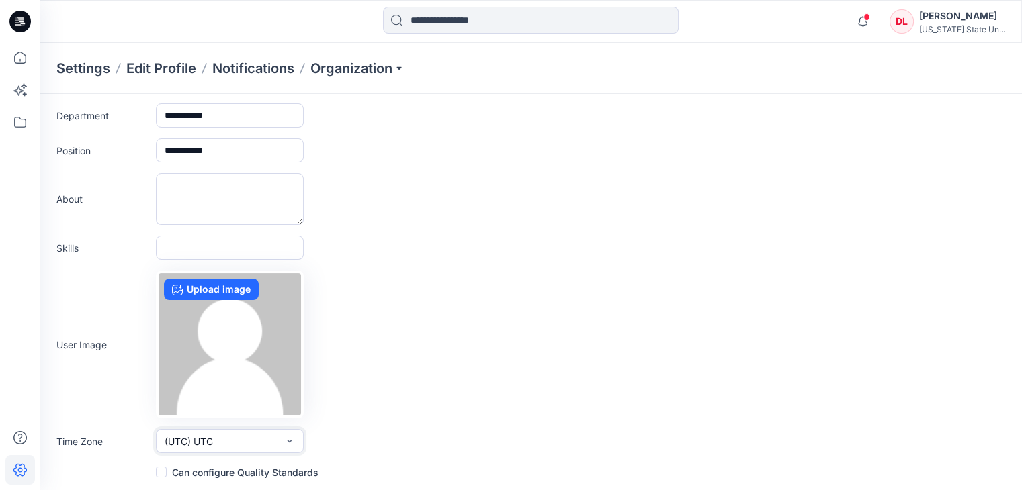
click at [292, 439] on icon "button" at bounding box center [289, 441] width 11 height 11
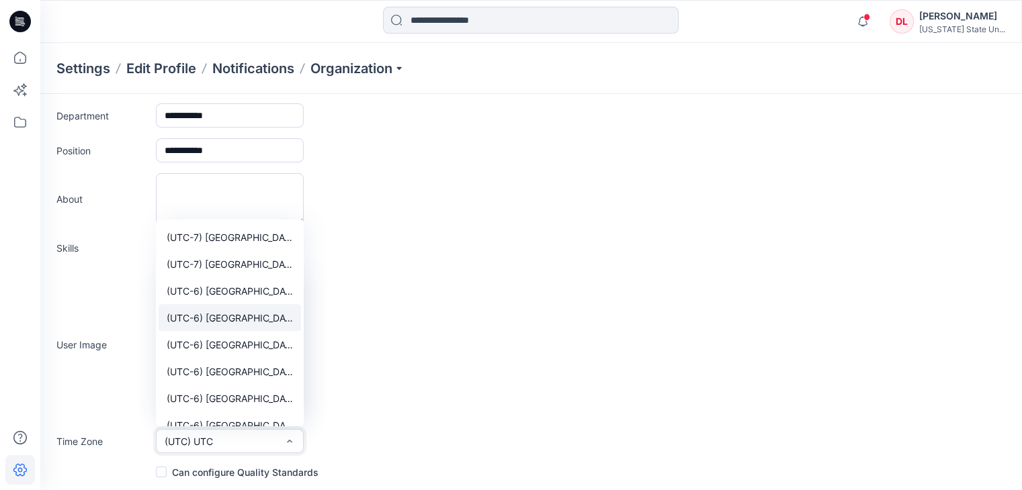
scroll to position [1075, 0]
drag, startPoint x: 239, startPoint y: 342, endPoint x: 255, endPoint y: 337, distance: 17.0
click at [247, 338] on span "(UTC-6) [GEOGRAPHIC_DATA] ([GEOGRAPHIC_DATA])" at bounding box center [230, 344] width 126 height 14
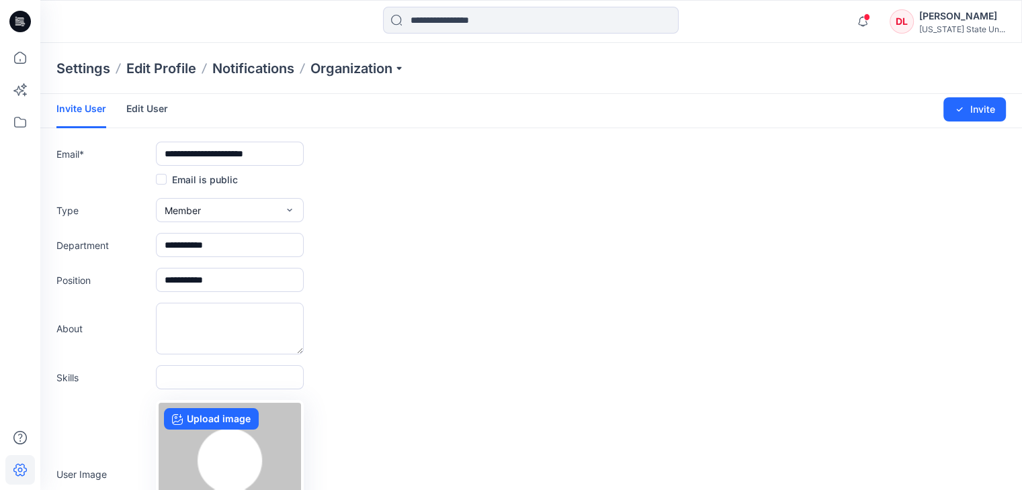
scroll to position [0, 0]
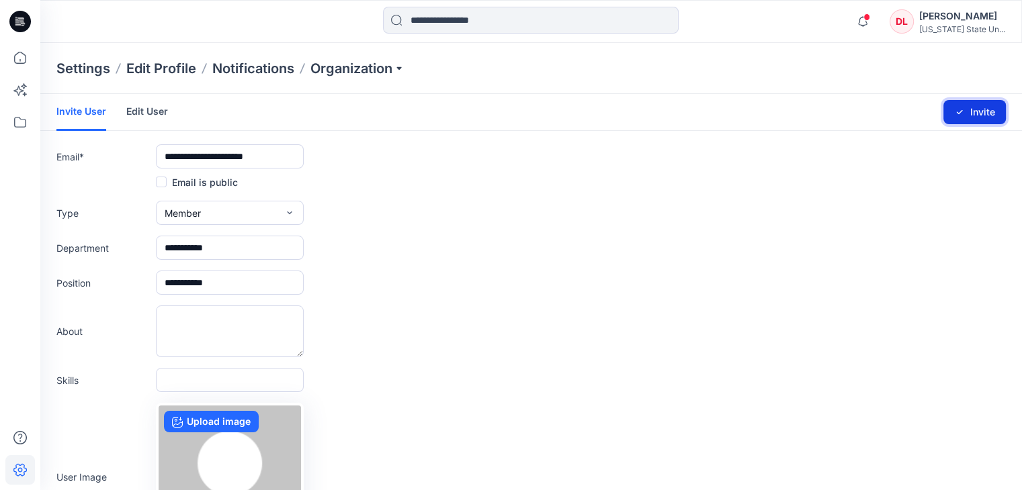
click at [995, 108] on button "Invite" at bounding box center [974, 112] width 62 height 24
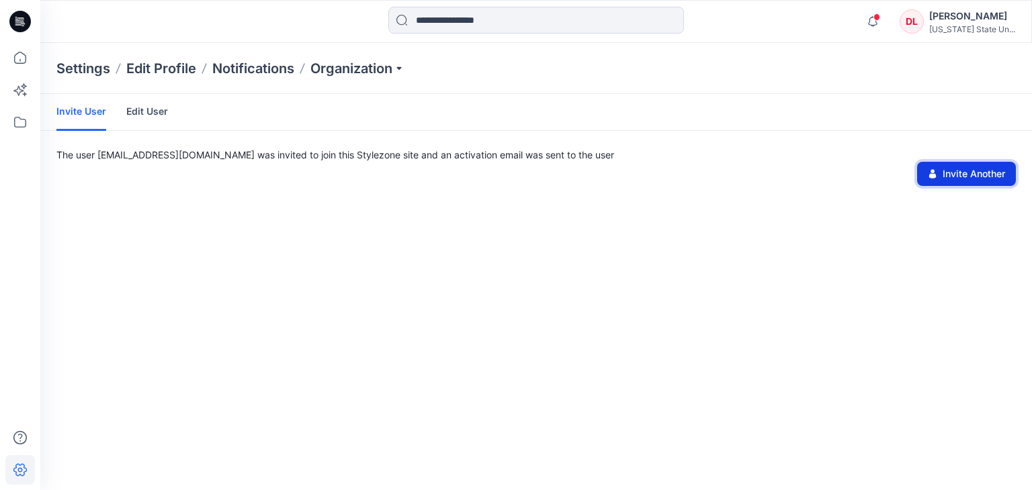
click at [973, 171] on button "Invite Another" at bounding box center [966, 174] width 99 height 24
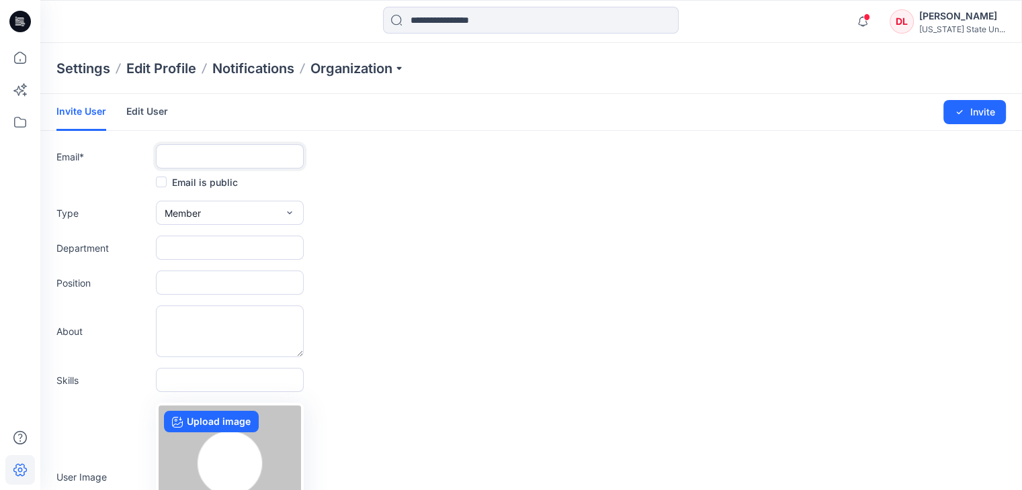
click at [243, 161] on input "text" at bounding box center [230, 156] width 148 height 24
paste input "**********"
type input "**********"
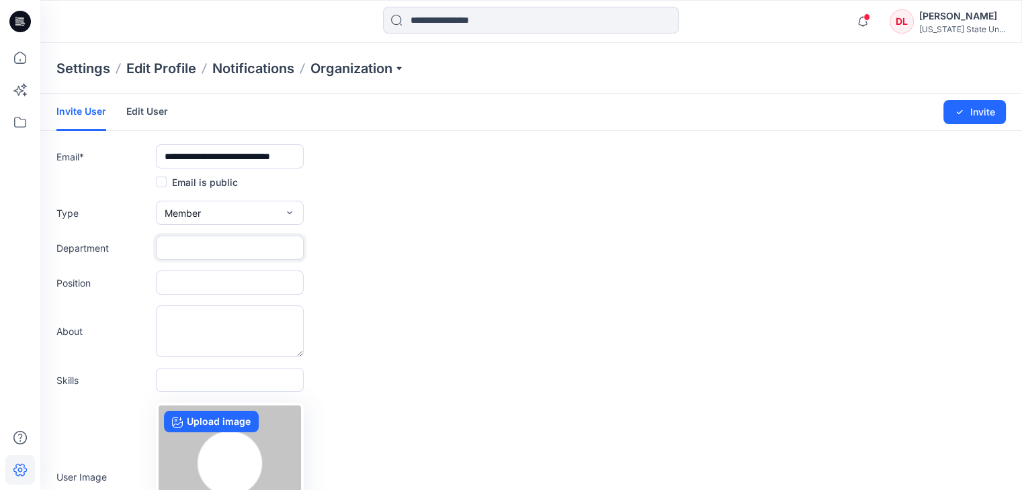
click at [205, 249] on input "text" at bounding box center [230, 248] width 148 height 24
type input "**********"
drag, startPoint x: 182, startPoint y: 283, endPoint x: 204, endPoint y: 279, distance: 22.5
click at [185, 281] on input "text" at bounding box center [230, 283] width 148 height 24
type input "**********"
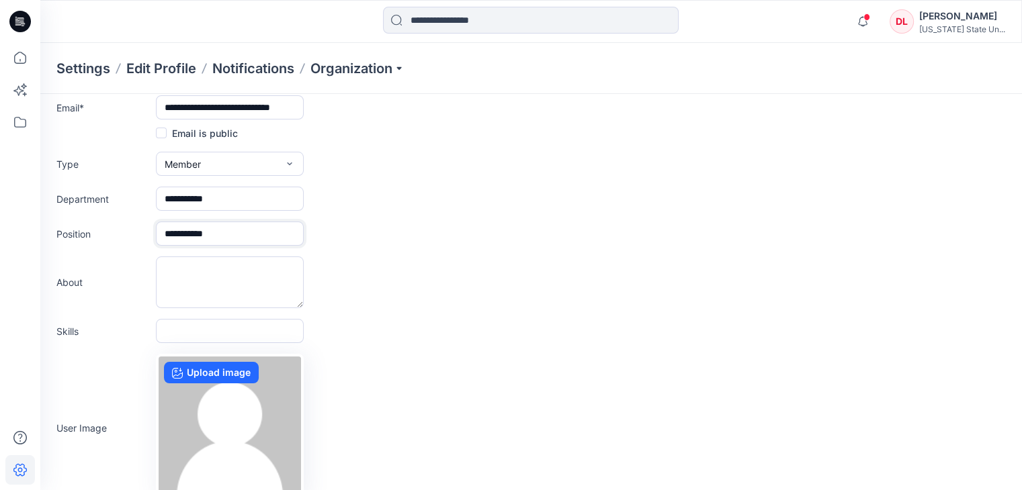
scroll to position [132, 0]
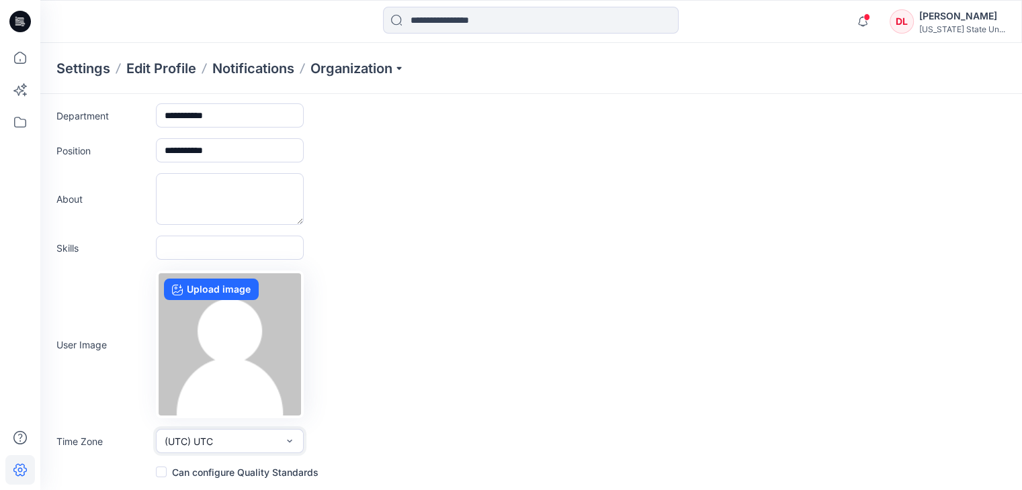
click at [294, 442] on icon "button" at bounding box center [289, 441] width 11 height 11
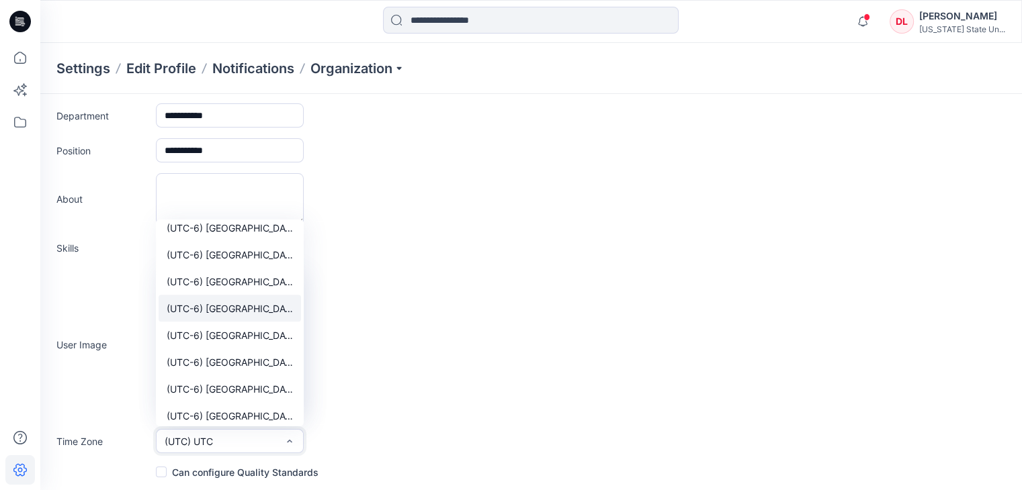
scroll to position [1142, 0]
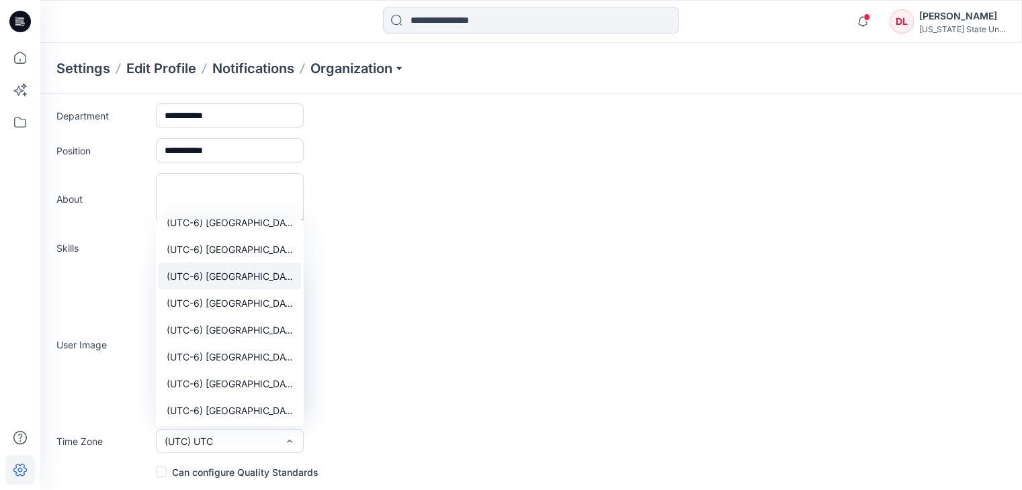
click at [233, 276] on span "(UTC-6) [GEOGRAPHIC_DATA] ([GEOGRAPHIC_DATA])" at bounding box center [230, 276] width 126 height 14
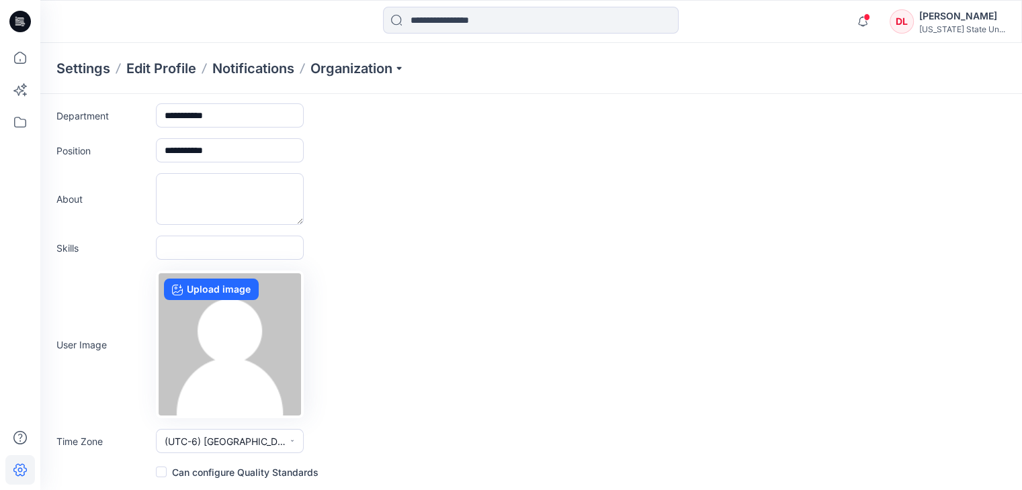
drag, startPoint x: 848, startPoint y: 247, endPoint x: 885, endPoint y: 197, distance: 61.5
click at [849, 246] on div "Skills" at bounding box center [530, 248] width 949 height 24
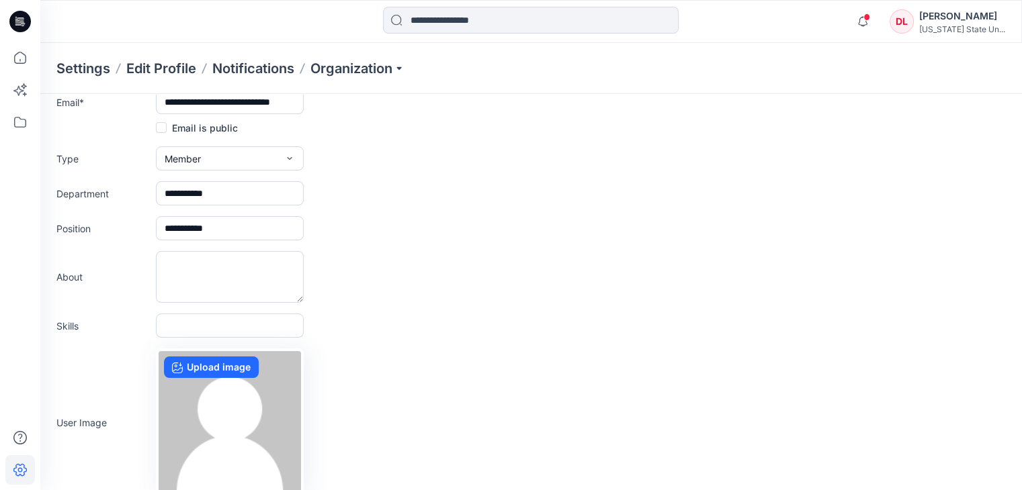
scroll to position [0, 0]
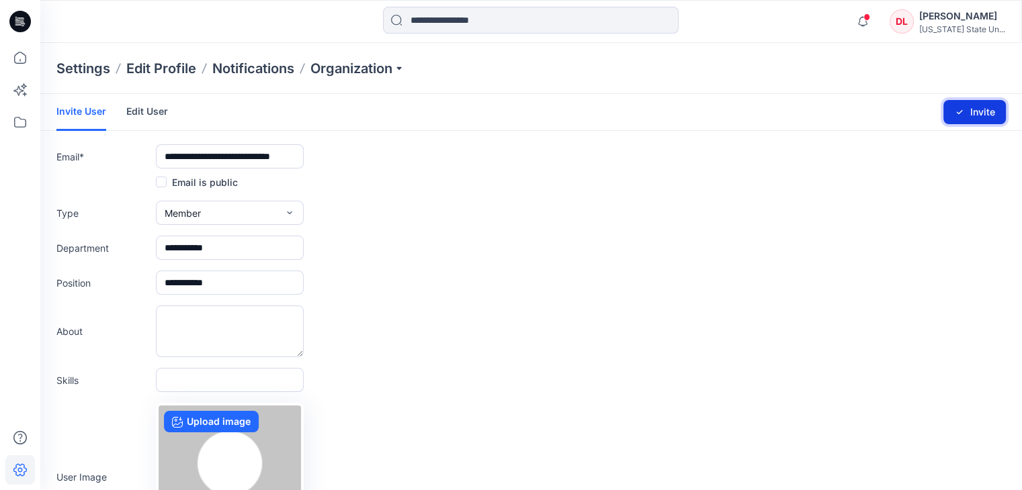
click at [988, 116] on button "Invite" at bounding box center [974, 112] width 62 height 24
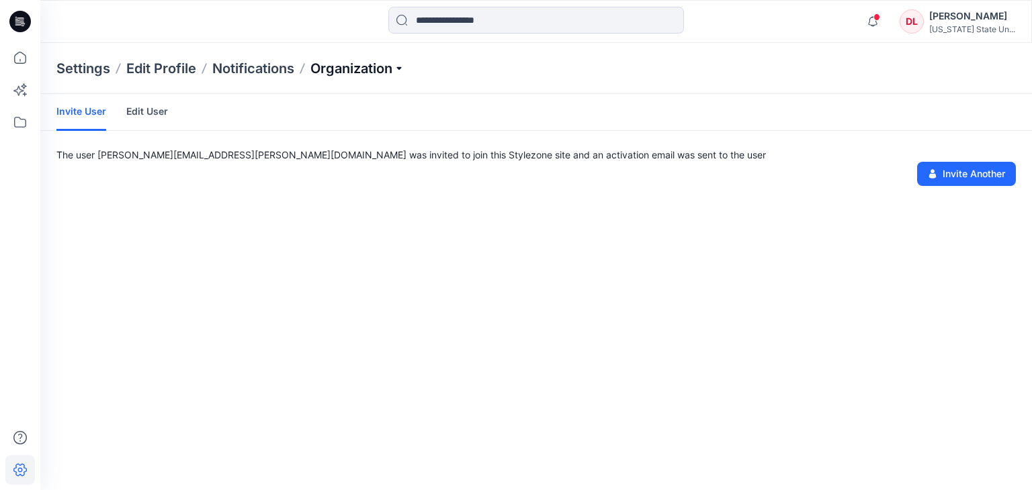
click at [353, 64] on p "Organization" at bounding box center [357, 68] width 94 height 19
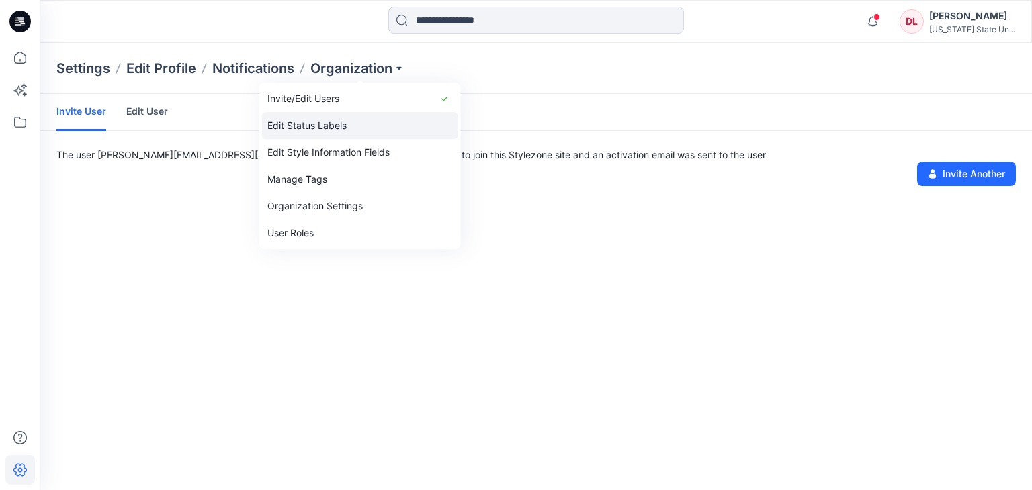
click at [324, 126] on link "Edit Status Labels" at bounding box center [360, 125] width 196 height 27
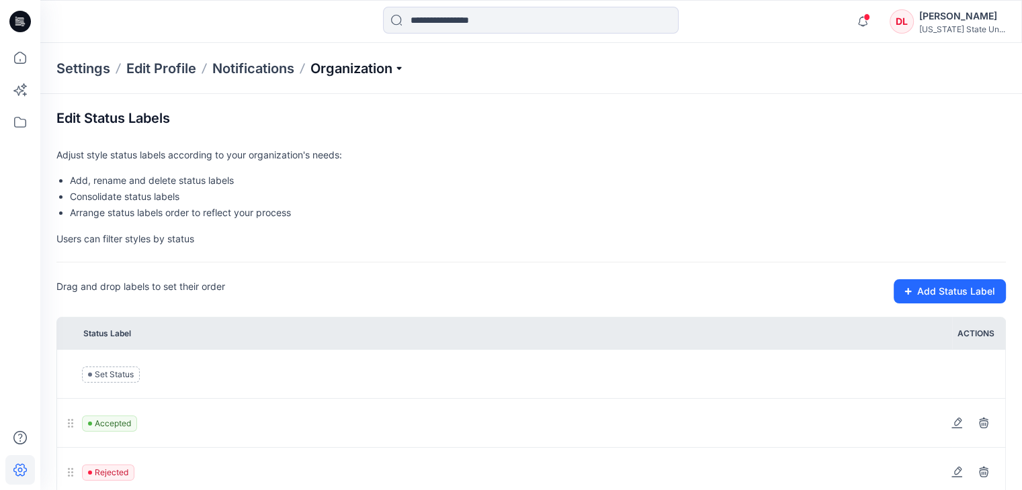
click at [384, 65] on p "Organization" at bounding box center [357, 68] width 94 height 19
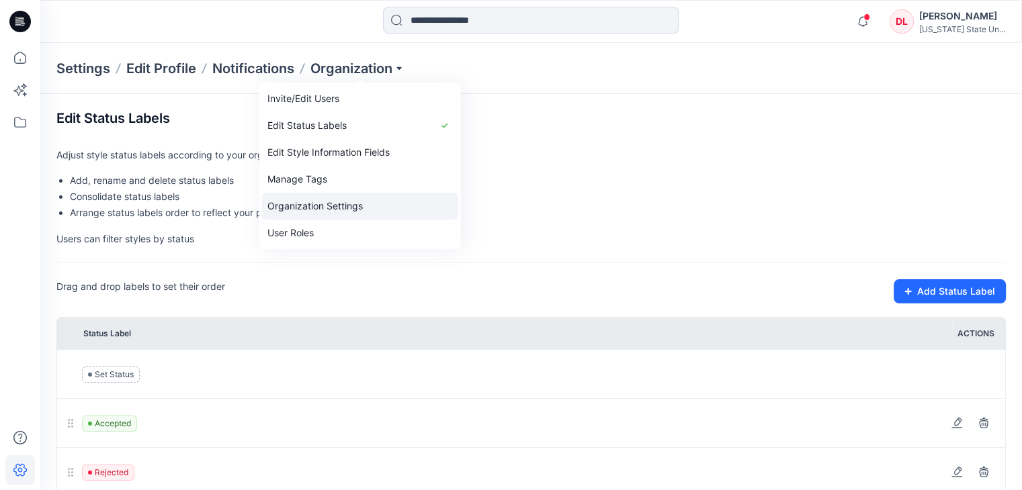
click at [341, 208] on link "Organization Settings" at bounding box center [360, 206] width 196 height 27
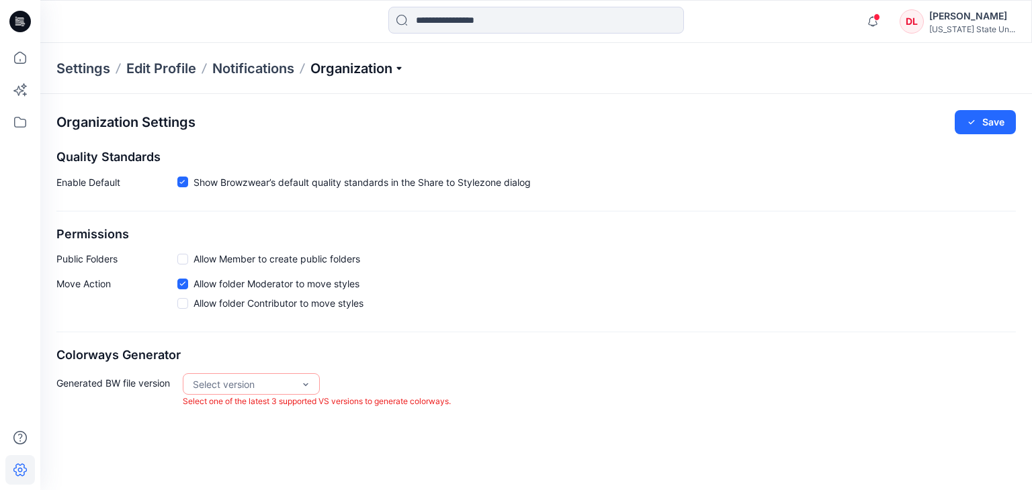
click at [397, 70] on p "Organization" at bounding box center [357, 68] width 94 height 19
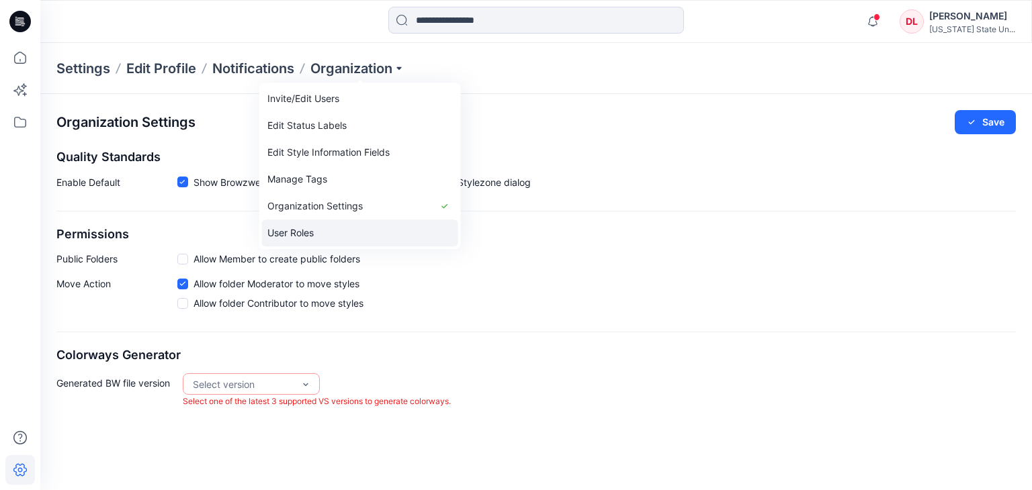
click at [335, 234] on link "User Roles" at bounding box center [360, 233] width 196 height 27
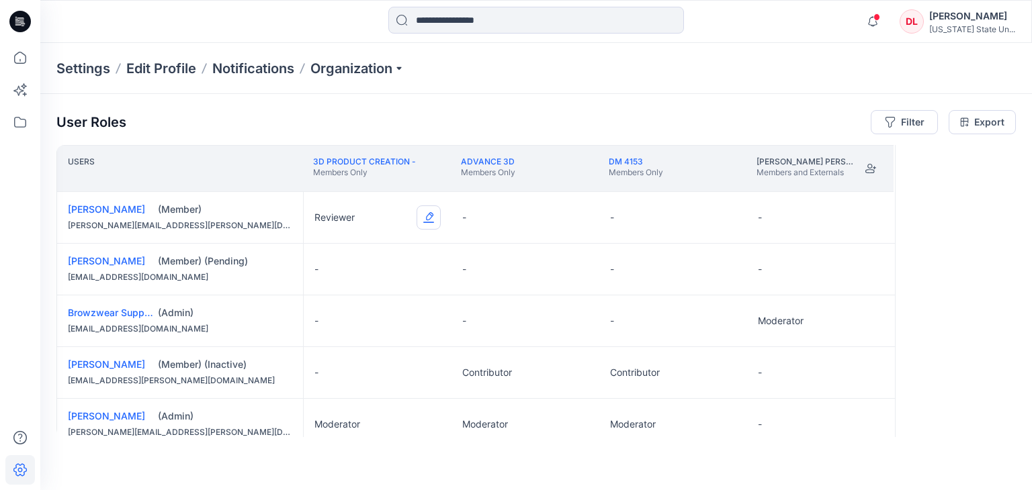
click at [430, 218] on button "Edit Role" at bounding box center [429, 218] width 24 height 24
click at [363, 303] on button "Contributor" at bounding box center [365, 298] width 145 height 24
click at [432, 274] on button "Edit Role" at bounding box center [429, 269] width 24 height 24
click at [378, 351] on button "Contributor" at bounding box center [365, 349] width 145 height 24
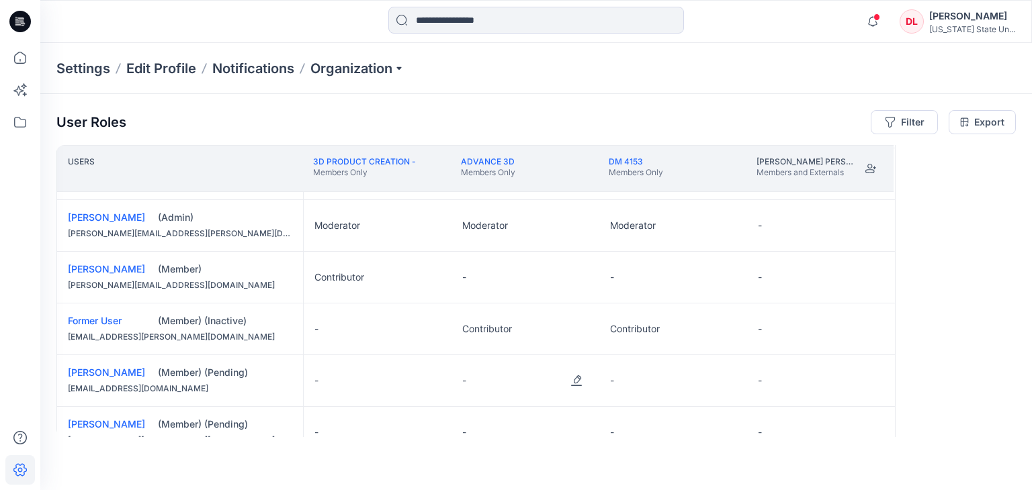
scroll to position [202, 0]
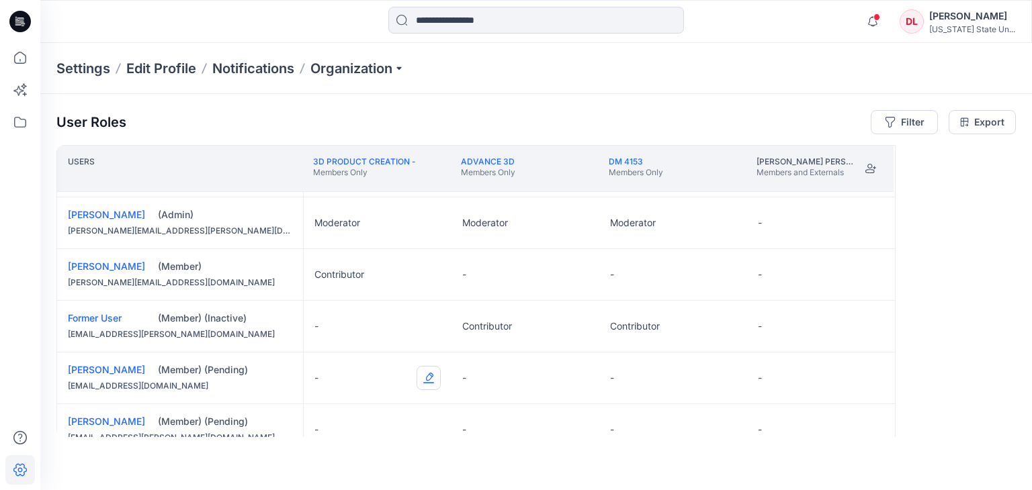
click at [429, 378] on button "Edit Role" at bounding box center [429, 378] width 24 height 24
click at [424, 376] on button "Edit Role" at bounding box center [429, 378] width 24 height 24
click at [355, 326] on button "Contributor" at bounding box center [365, 321] width 145 height 24
click at [428, 428] on button "Edit Role" at bounding box center [429, 430] width 24 height 24
click at [361, 370] on button "Contributor" at bounding box center [365, 372] width 145 height 24
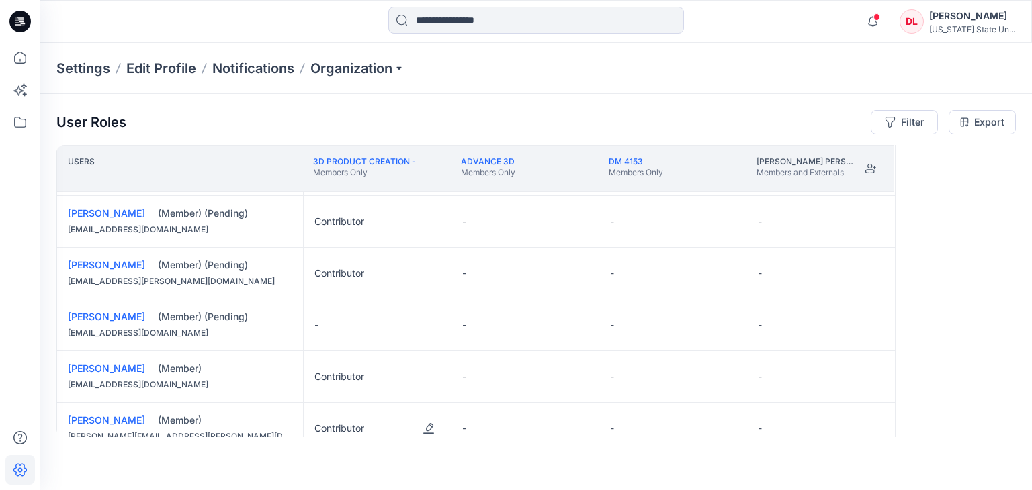
scroll to position [403, 0]
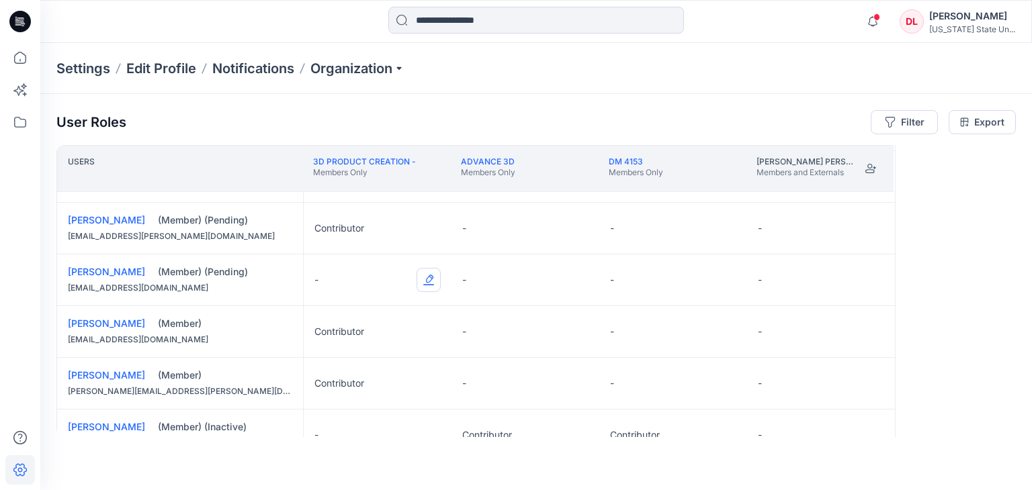
click at [430, 280] on button "Edit Role" at bounding box center [429, 280] width 24 height 24
click at [371, 363] on button "Contributor" at bounding box center [365, 359] width 145 height 24
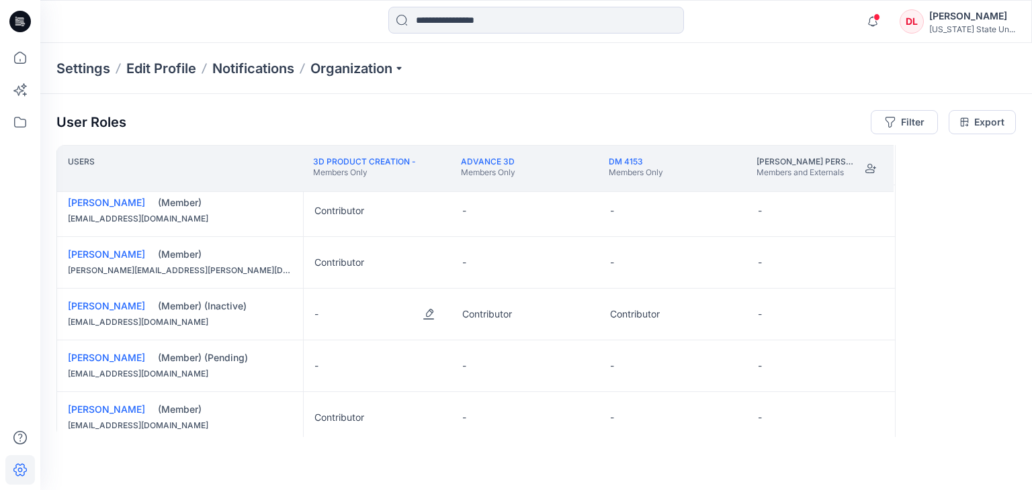
scroll to position [537, 0]
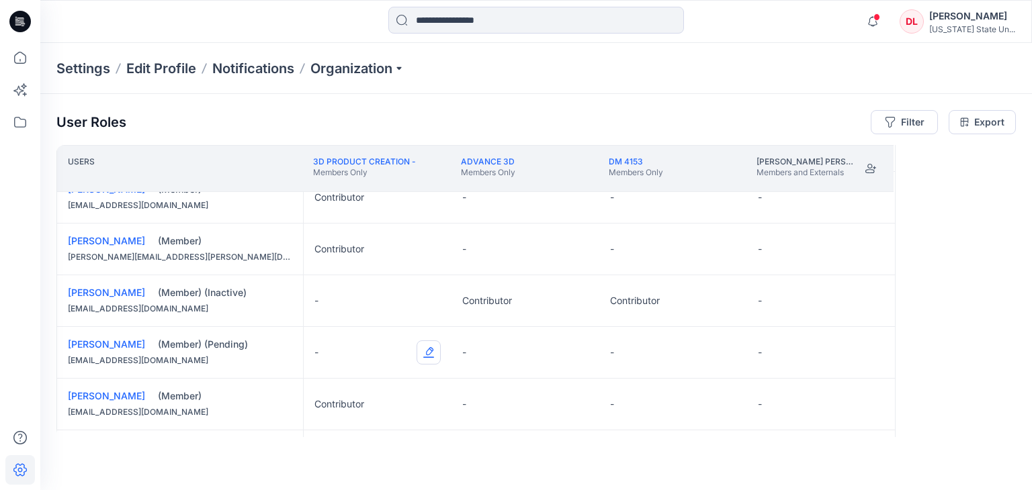
click at [420, 351] on button "Edit Role" at bounding box center [429, 353] width 24 height 24
drag, startPoint x: 357, startPoint y: 429, endPoint x: 357, endPoint y: 419, distance: 10.1
click at [357, 425] on button "Contributor" at bounding box center [365, 431] width 145 height 24
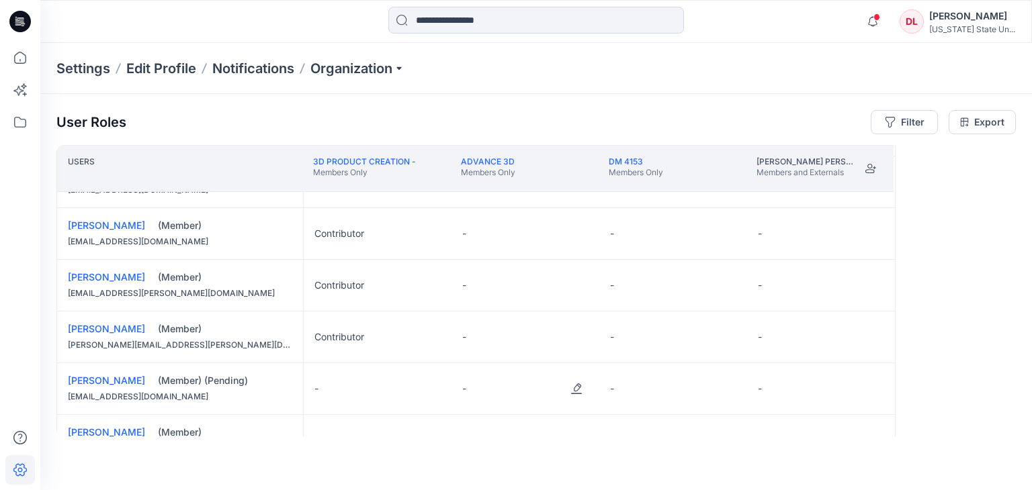
scroll to position [739, 0]
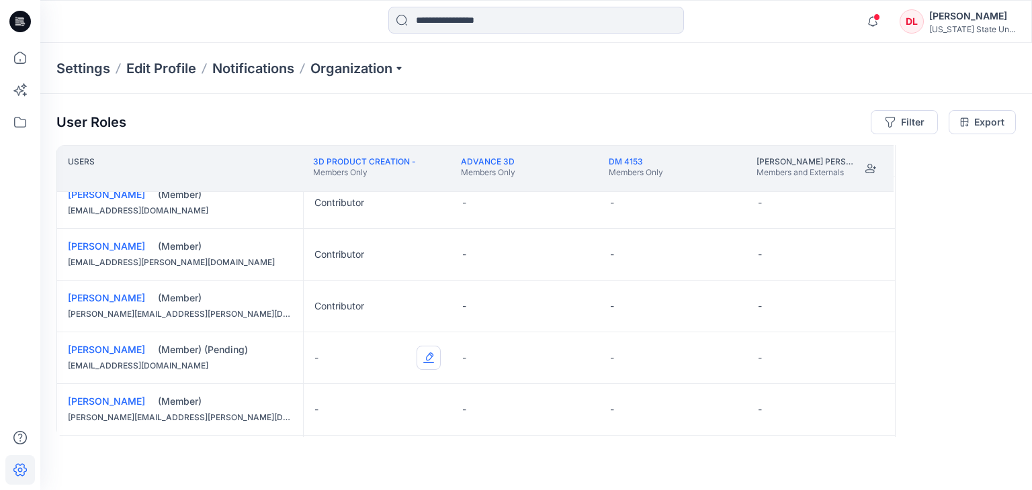
click at [430, 353] on button "Edit Role" at bounding box center [429, 358] width 24 height 24
click at [368, 461] on button "Moderator" at bounding box center [365, 460] width 145 height 24
click at [431, 351] on button "Edit Role" at bounding box center [429, 358] width 24 height 24
click at [326, 433] on button "Contributor" at bounding box center [365, 436] width 145 height 24
click at [459, 407] on div "-" at bounding box center [525, 409] width 148 height 51
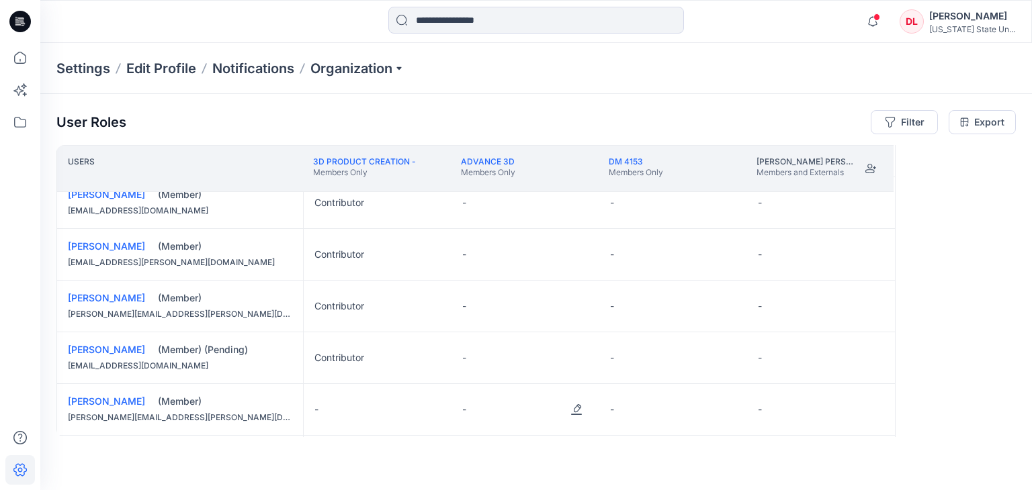
click at [468, 402] on div "-" at bounding box center [525, 409] width 148 height 51
click at [468, 406] on div "-" at bounding box center [525, 409] width 148 height 51
click at [335, 404] on div "-" at bounding box center [378, 409] width 148 height 51
click at [435, 407] on button "Edit Role" at bounding box center [429, 410] width 24 height 24
click at [340, 350] on button "Contributor" at bounding box center [365, 351] width 145 height 24
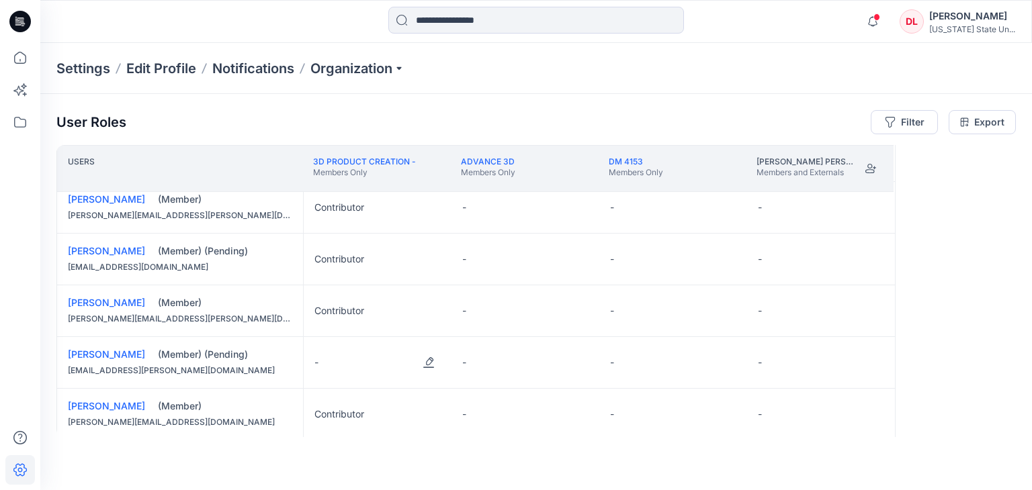
scroll to position [855, 0]
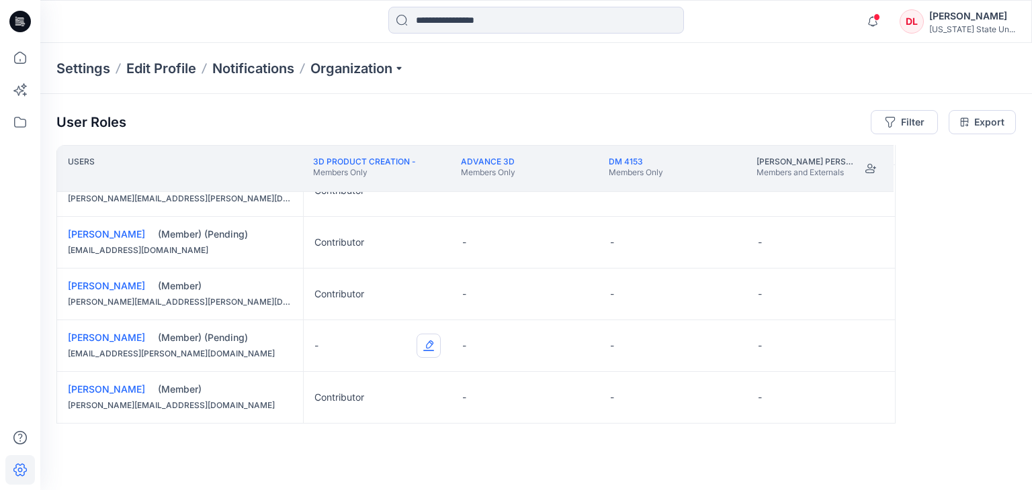
click at [431, 344] on button "Edit Role" at bounding box center [429, 346] width 24 height 24
click at [336, 425] on button "Contributor" at bounding box center [365, 424] width 145 height 24
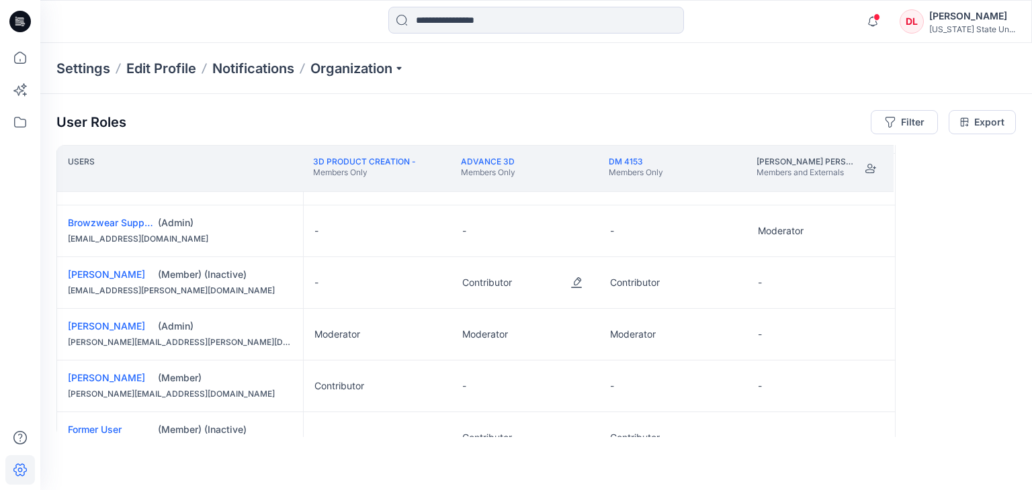
scroll to position [134, 0]
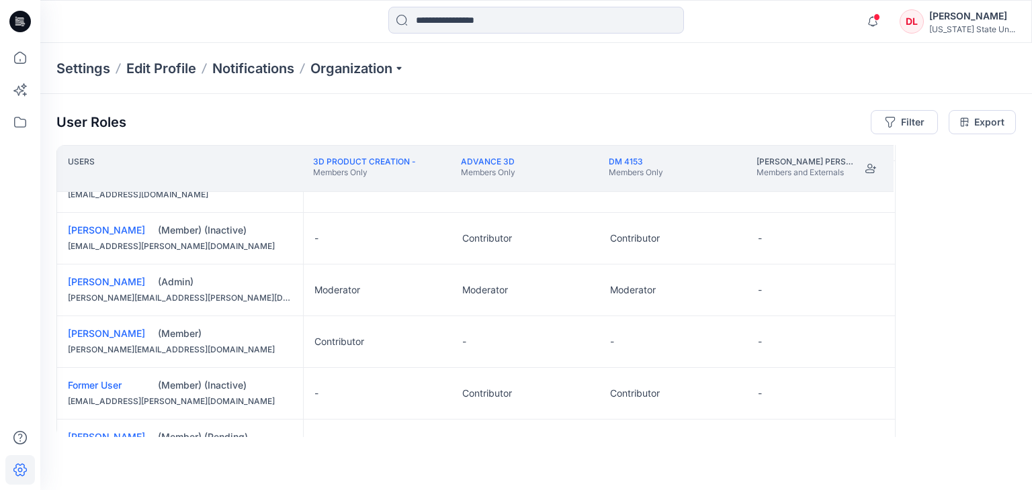
click at [527, 339] on div "-" at bounding box center [525, 341] width 148 height 51
click at [511, 344] on div "-" at bounding box center [525, 341] width 148 height 51
click at [572, 341] on button "Edit Role" at bounding box center [576, 342] width 24 height 24
click at [522, 418] on button "Contributor" at bounding box center [513, 422] width 145 height 24
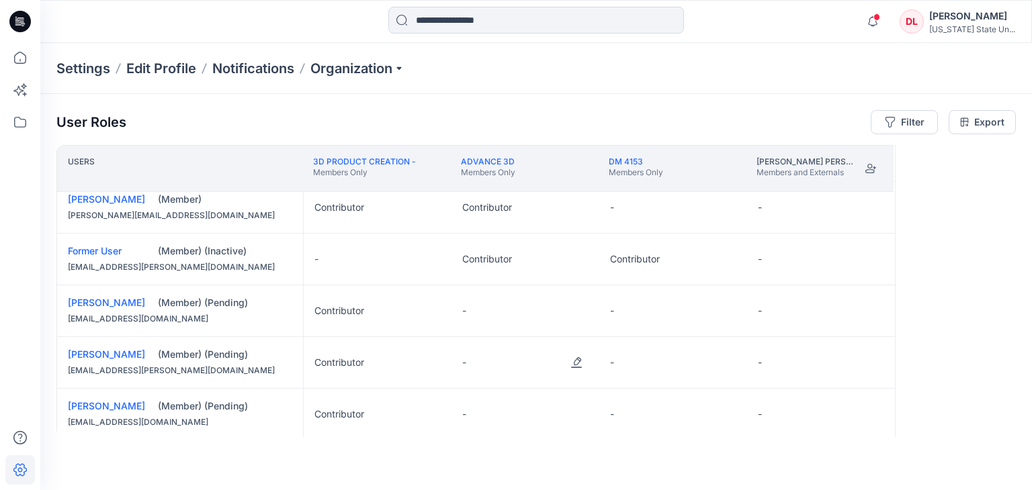
scroll to position [336, 0]
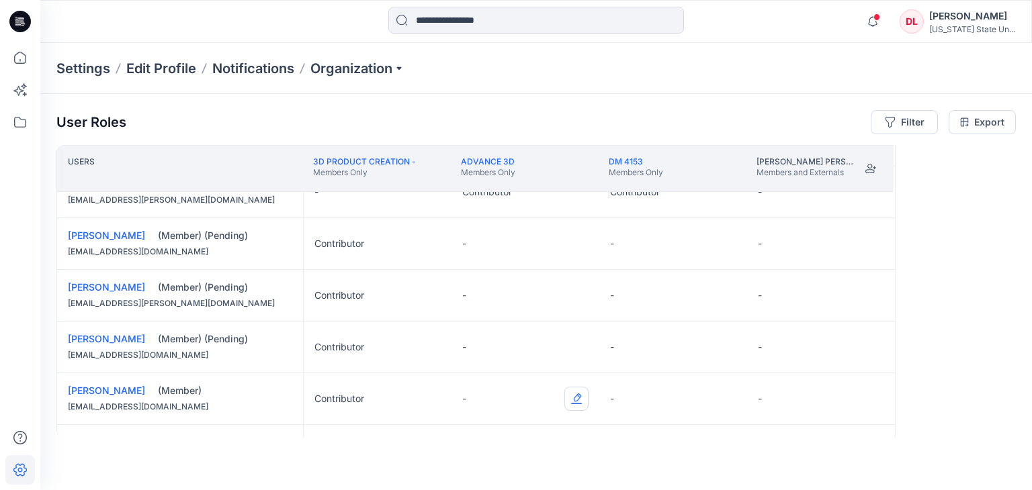
click at [578, 400] on button "Edit Role" at bounding box center [576, 399] width 24 height 24
click at [489, 337] on button "Contributor" at bounding box center [513, 341] width 145 height 24
click at [728, 395] on button "Edit Role" at bounding box center [724, 399] width 24 height 24
click at [604, 338] on button "Contributor" at bounding box center [660, 341] width 145 height 24
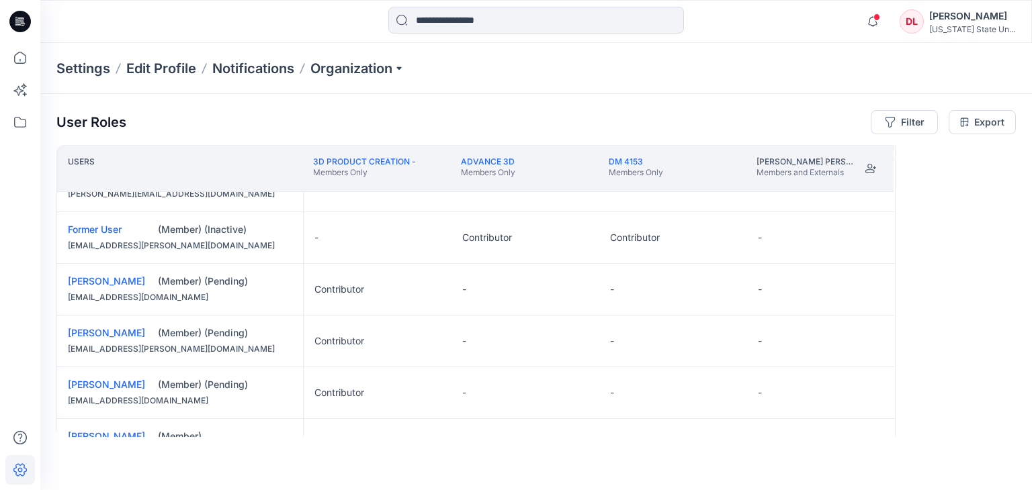
scroll to position [269, 0]
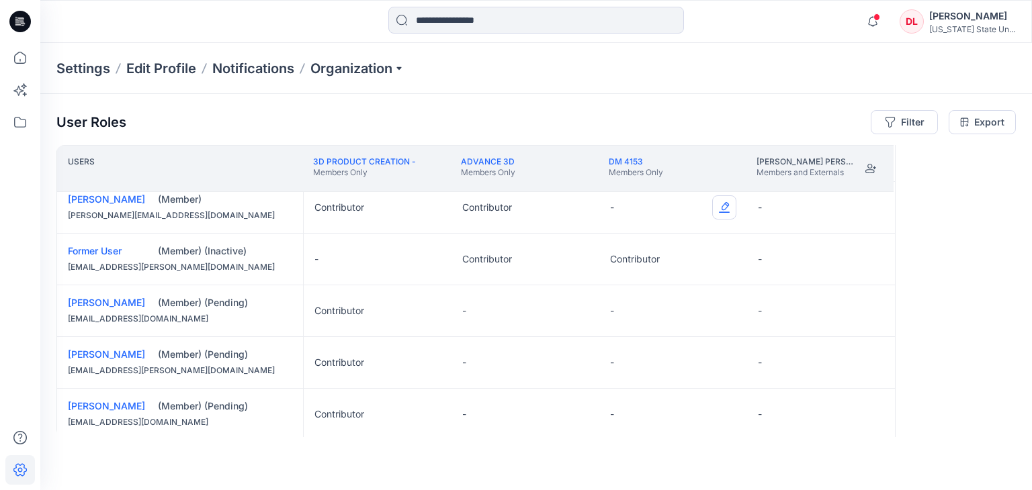
click at [724, 208] on button "Edit Role" at bounding box center [724, 207] width 24 height 24
click at [721, 206] on button "Edit Role" at bounding box center [724, 207] width 24 height 24
click at [618, 289] on button "Contributor" at bounding box center [660, 287] width 145 height 24
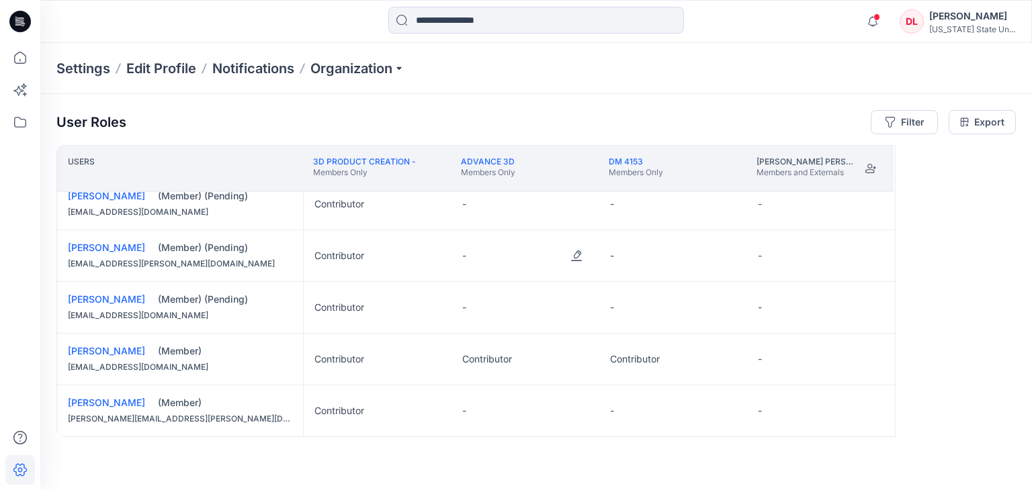
scroll to position [403, 0]
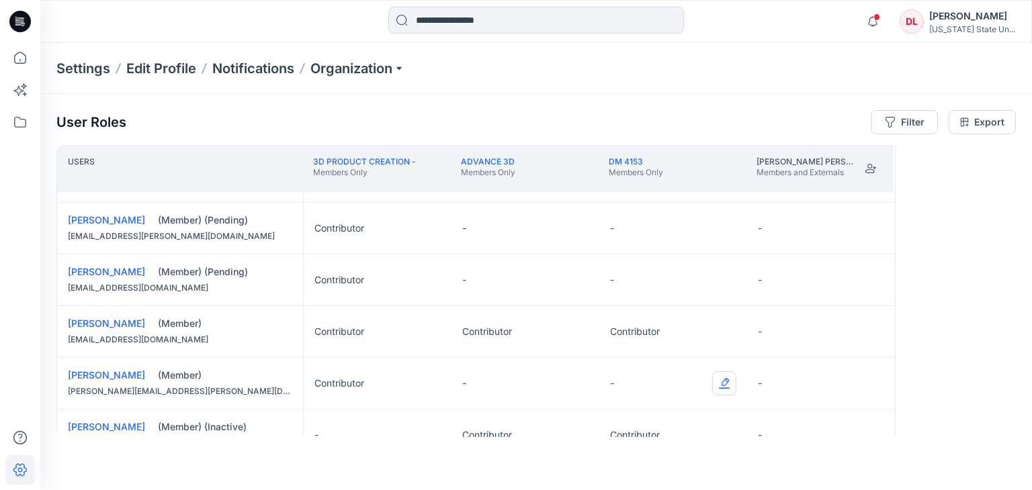
click at [728, 383] on button "Edit Role" at bounding box center [724, 384] width 24 height 24
click at [618, 329] on button "Contributor" at bounding box center [660, 326] width 145 height 24
click at [576, 381] on button "Edit Role" at bounding box center [576, 384] width 24 height 24
click at [456, 320] on button "Contributor" at bounding box center [513, 326] width 145 height 24
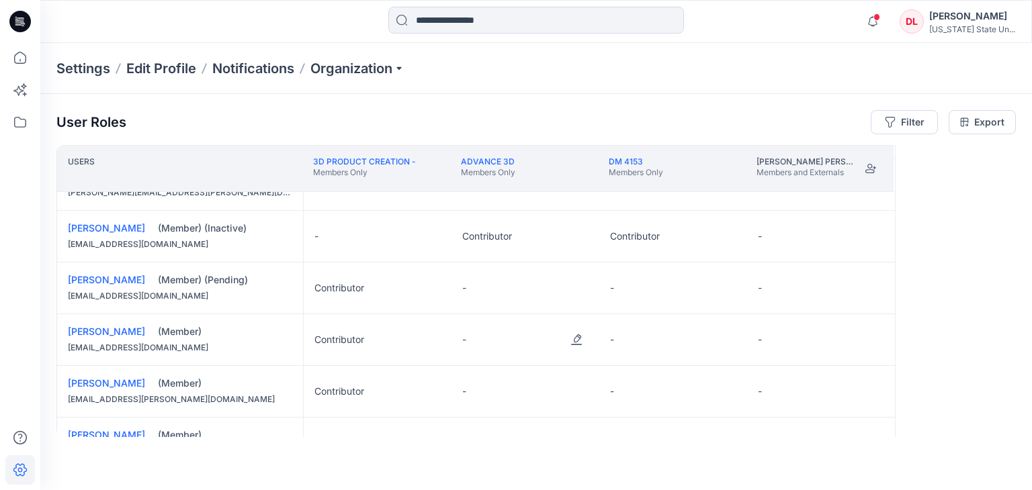
scroll to position [605, 0]
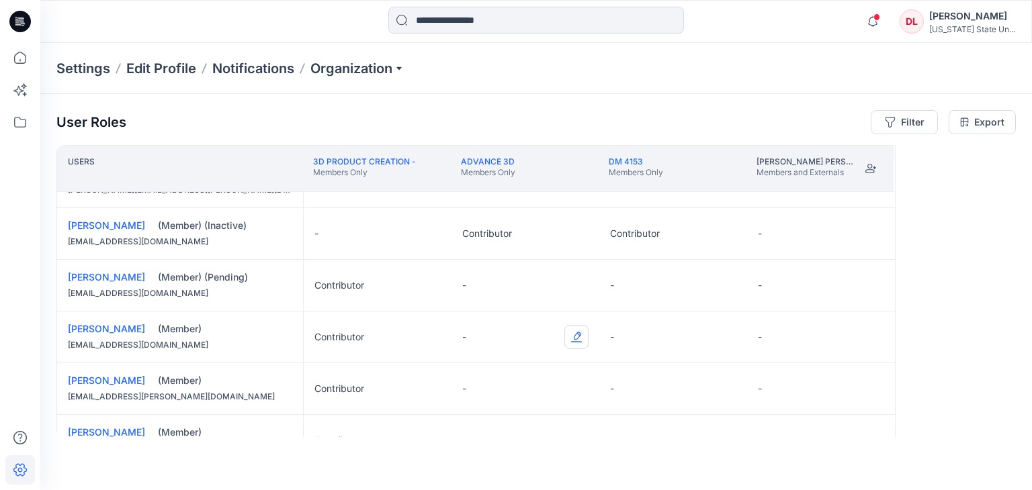
click at [579, 331] on button "Edit Role" at bounding box center [576, 337] width 24 height 24
click at [505, 419] on button "Contributor" at bounding box center [513, 416] width 145 height 24
click at [722, 339] on button "Edit Role" at bounding box center [724, 337] width 24 height 24
click at [679, 417] on button "Contributor" at bounding box center [660, 416] width 145 height 24
click at [577, 386] on button "Edit Role" at bounding box center [576, 389] width 24 height 24
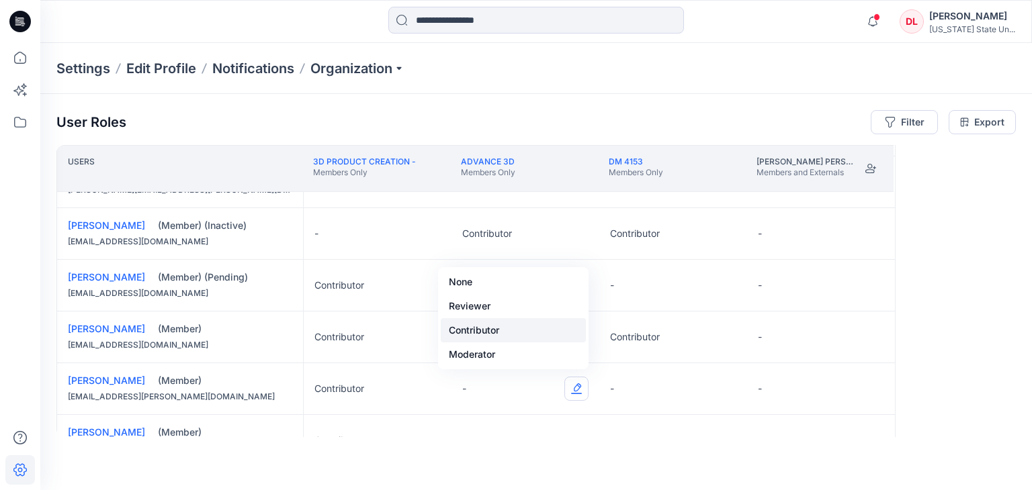
click at [488, 327] on button "Contributor" at bounding box center [513, 330] width 145 height 24
click at [723, 388] on button "Edit Role" at bounding box center [724, 389] width 24 height 24
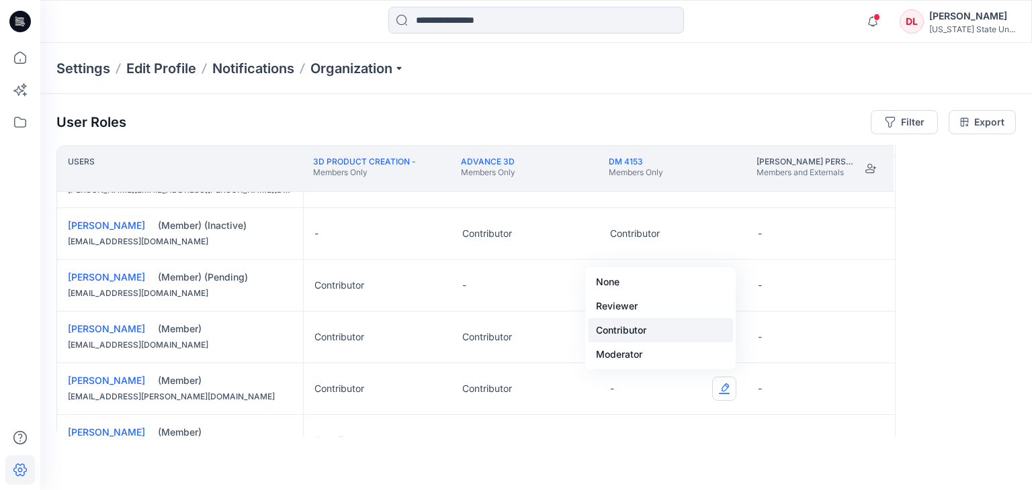
click at [624, 324] on button "Contributor" at bounding box center [660, 330] width 145 height 24
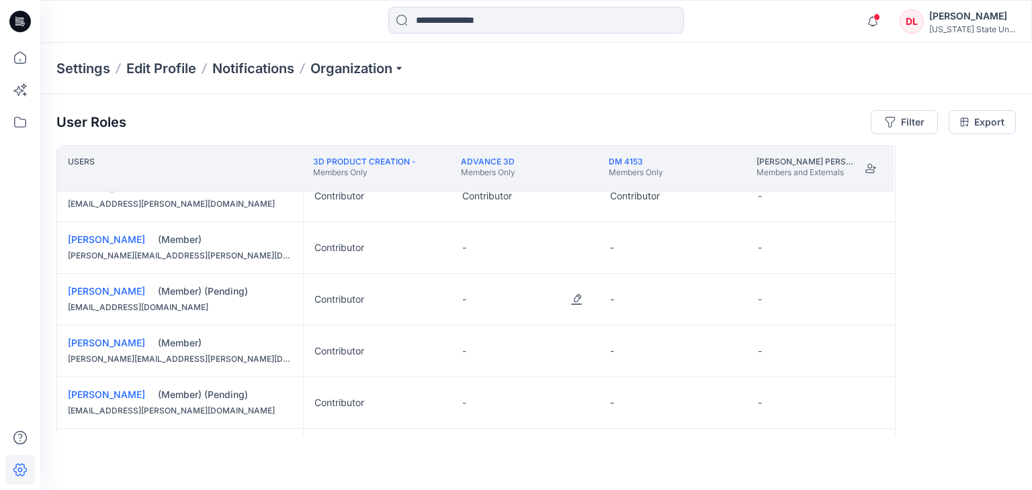
scroll to position [806, 0]
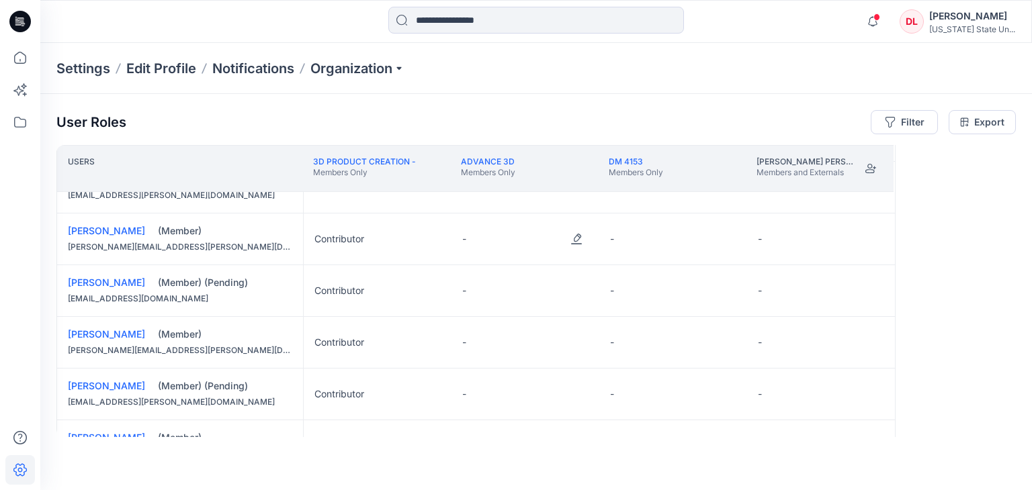
drag, startPoint x: 693, startPoint y: 262, endPoint x: 529, endPoint y: 241, distance: 165.2
click at [529, 241] on div "-" at bounding box center [525, 239] width 148 height 51
click at [577, 237] on button "Edit Role" at bounding box center [576, 239] width 24 height 24
click at [527, 323] on button "Contributor" at bounding box center [513, 317] width 145 height 24
click at [722, 237] on button "Edit Role" at bounding box center [724, 239] width 24 height 24
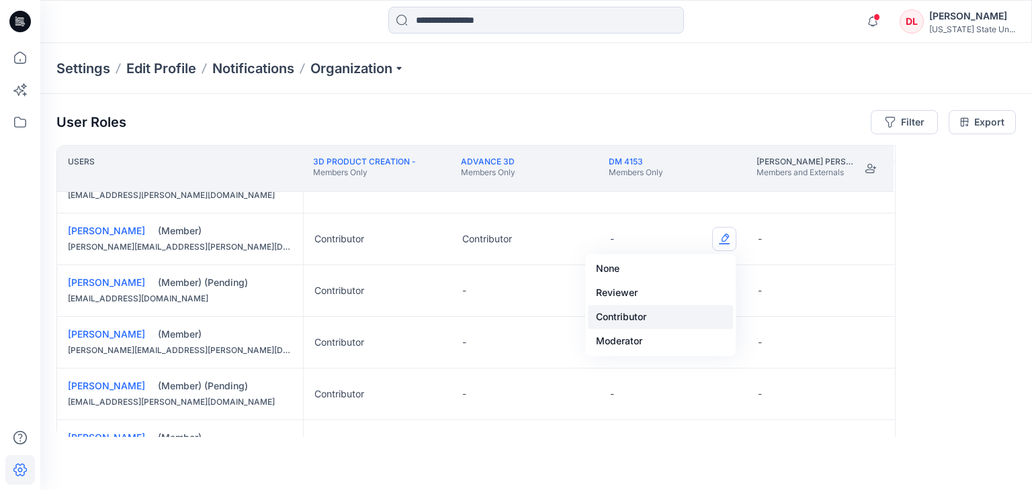
drag, startPoint x: 625, startPoint y: 319, endPoint x: 646, endPoint y: 315, distance: 20.6
click at [626, 318] on button "Contributor" at bounding box center [660, 317] width 145 height 24
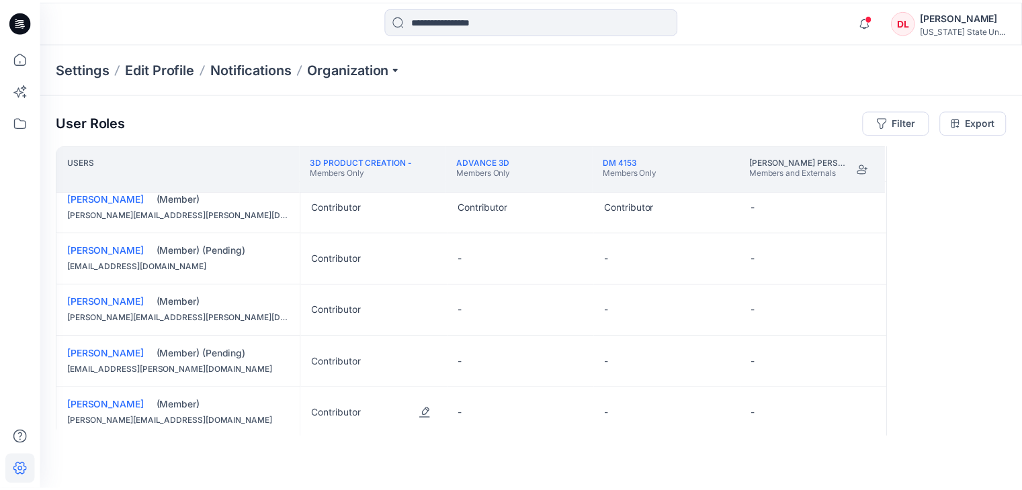
scroll to position [855, 0]
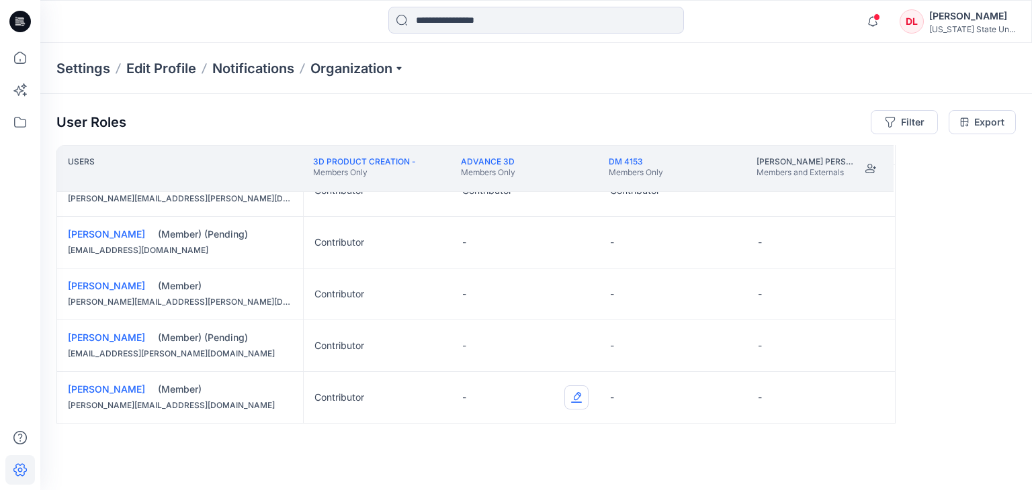
click at [578, 396] on button "Edit Role" at bounding box center [576, 398] width 24 height 24
click at [578, 398] on button "Edit Role" at bounding box center [576, 398] width 24 height 24
click at [488, 341] on button "Contributor" at bounding box center [513, 338] width 145 height 24
click at [726, 398] on button "Edit Role" at bounding box center [724, 398] width 24 height 24
click at [624, 339] on button "Contributor" at bounding box center [660, 338] width 145 height 24
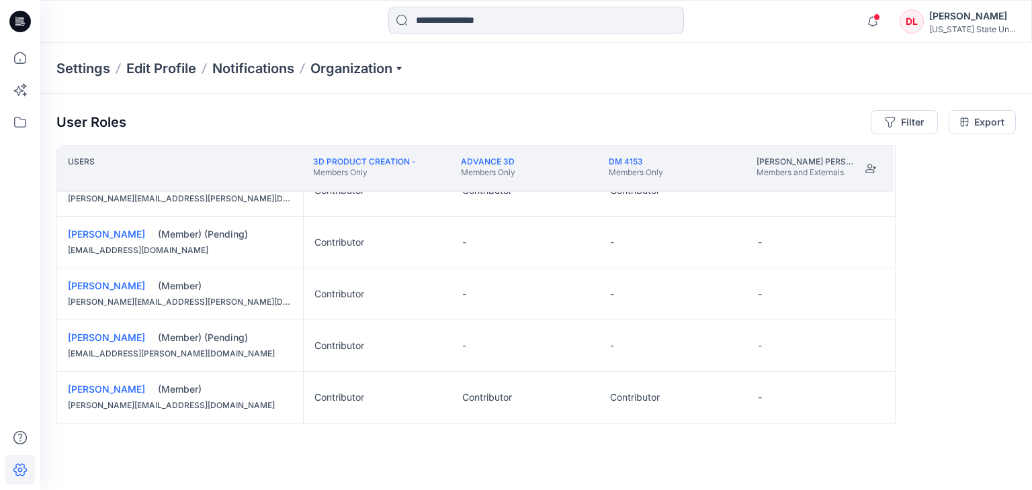
click at [988, 19] on div "[PERSON_NAME]" at bounding box center [972, 16] width 86 height 16
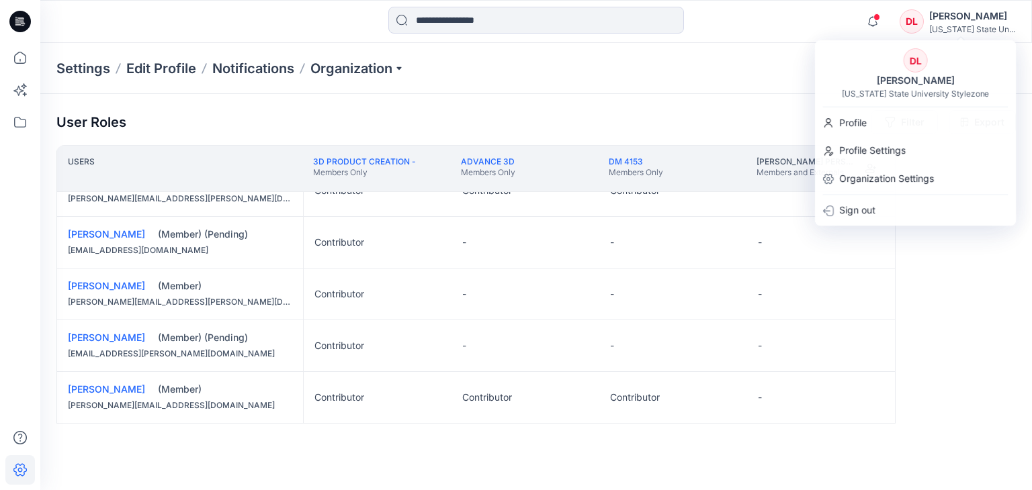
click at [728, 29] on div at bounding box center [536, 22] width 496 height 30
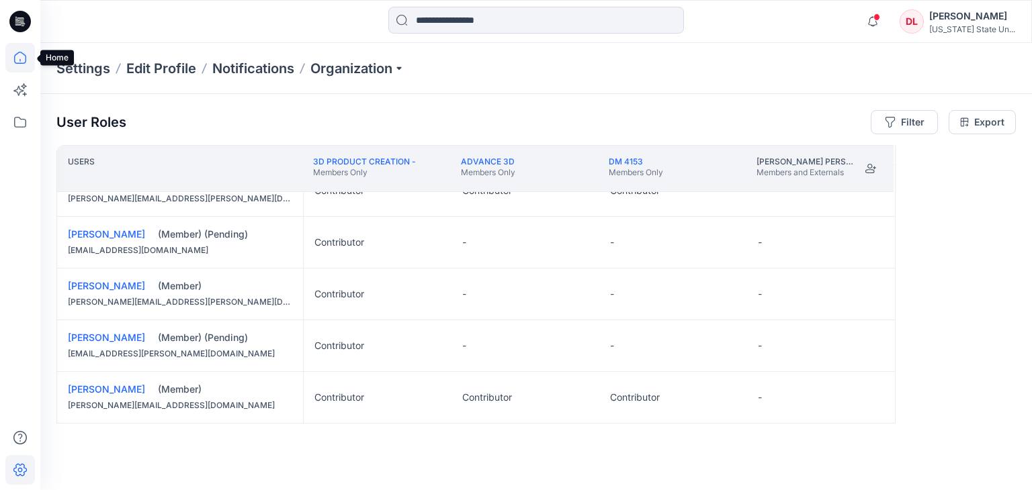
click at [21, 59] on icon at bounding box center [20, 58] width 30 height 30
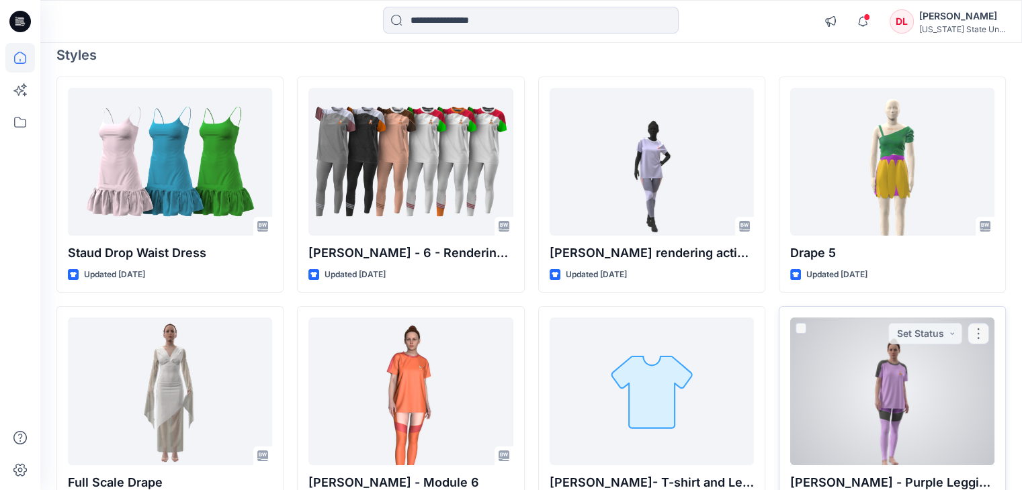
scroll to position [161, 0]
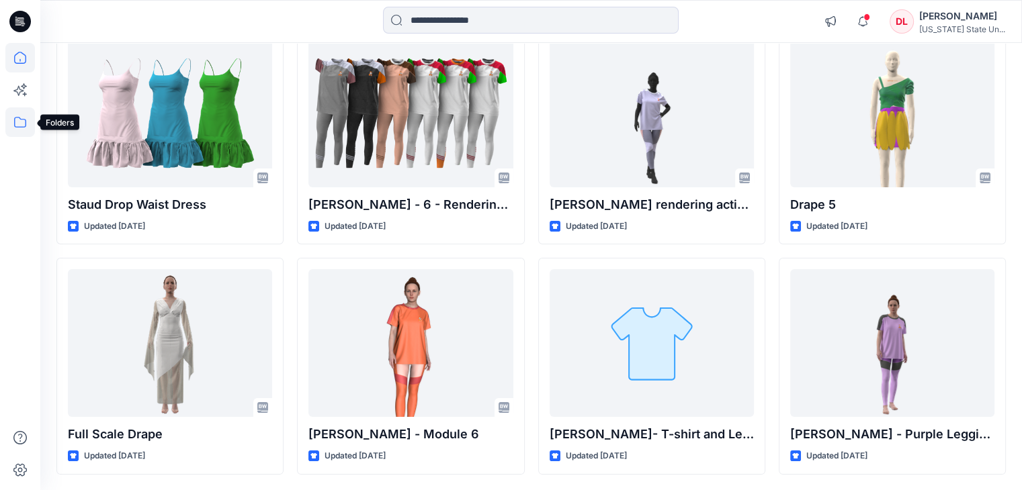
click at [22, 122] on icon at bounding box center [20, 122] width 30 height 30
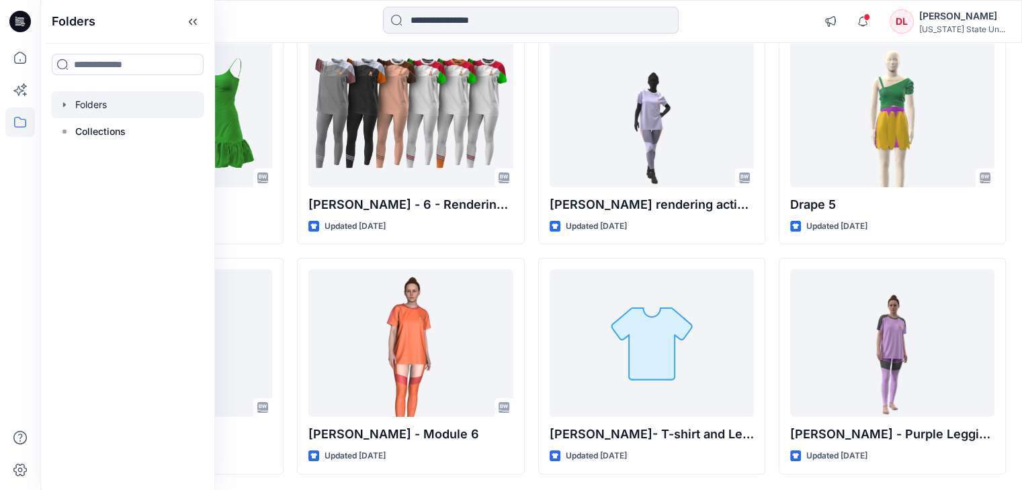
click at [99, 108] on div at bounding box center [127, 104] width 153 height 27
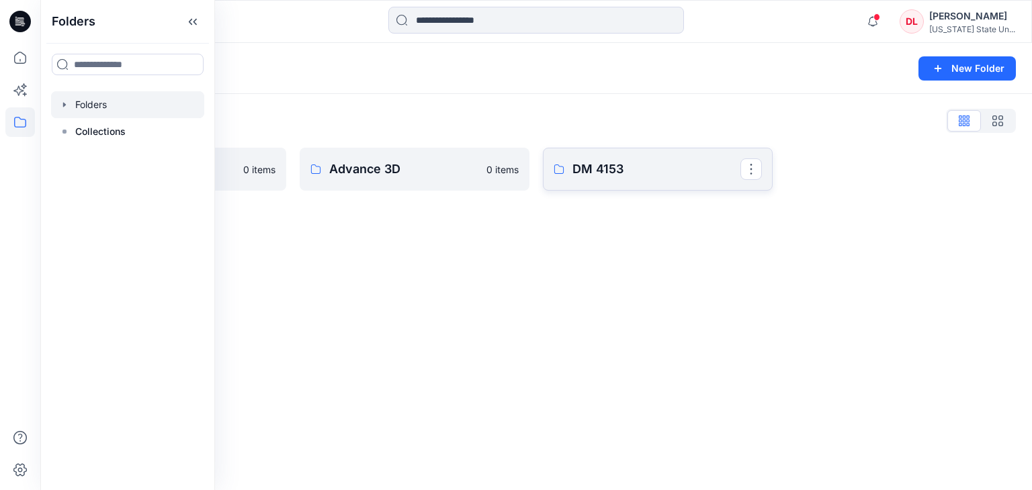
click at [667, 171] on p "DM 4153" at bounding box center [656, 169] width 168 height 19
